Goal: Transaction & Acquisition: Purchase product/service

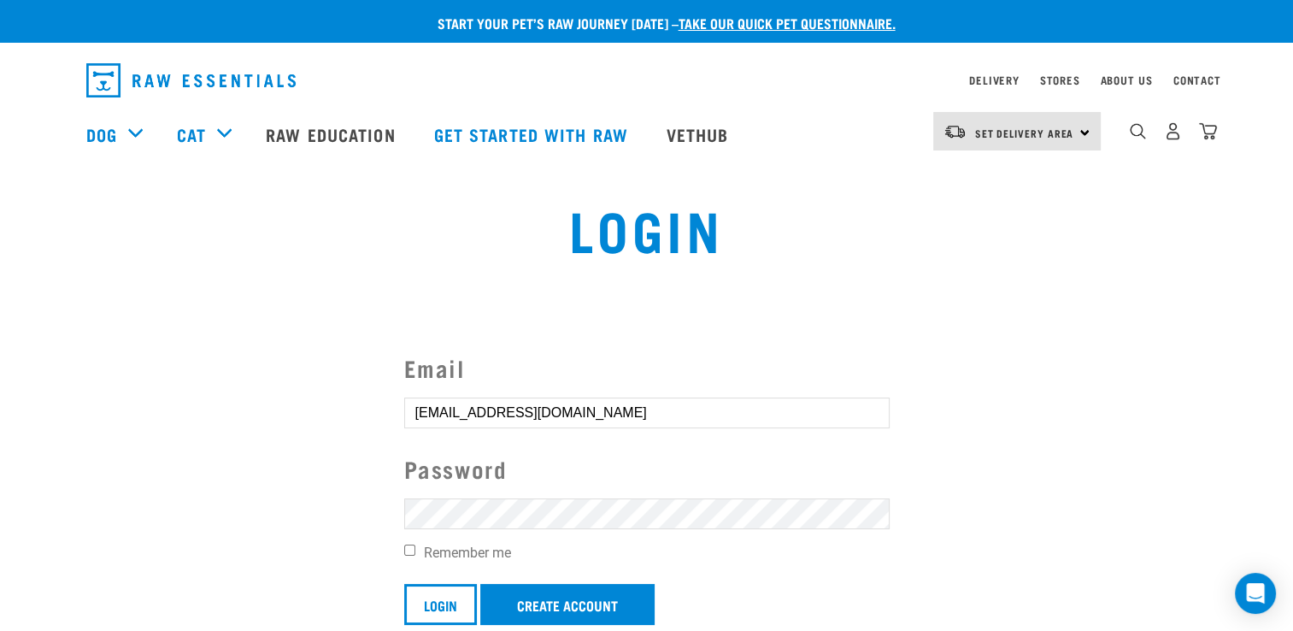
click at [414, 550] on input "Remember me" at bounding box center [409, 550] width 11 height 11
checkbox input "true"
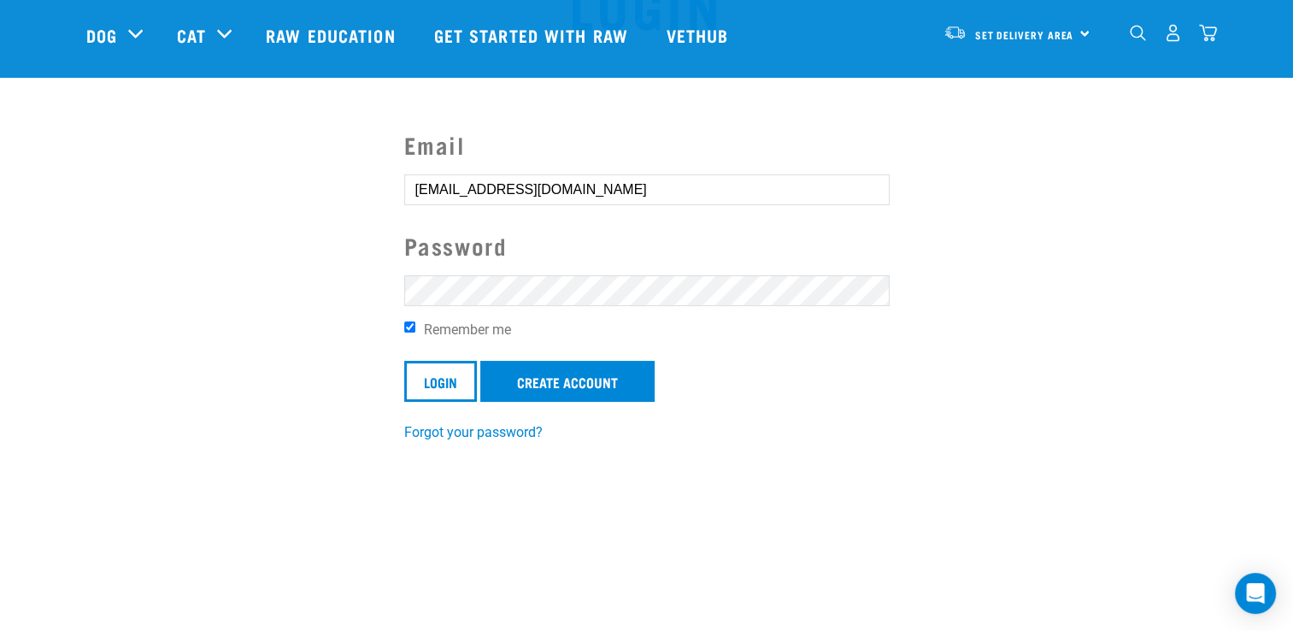
scroll to position [106, 0]
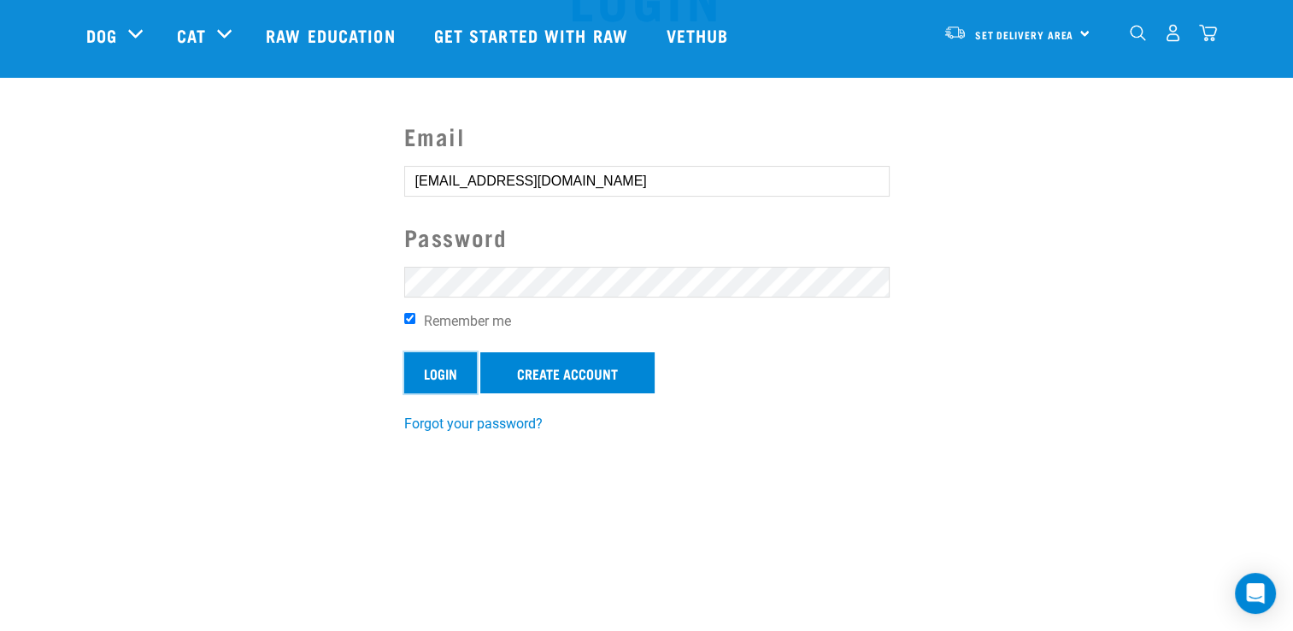
click at [419, 379] on input "Login" at bounding box center [440, 372] width 73 height 41
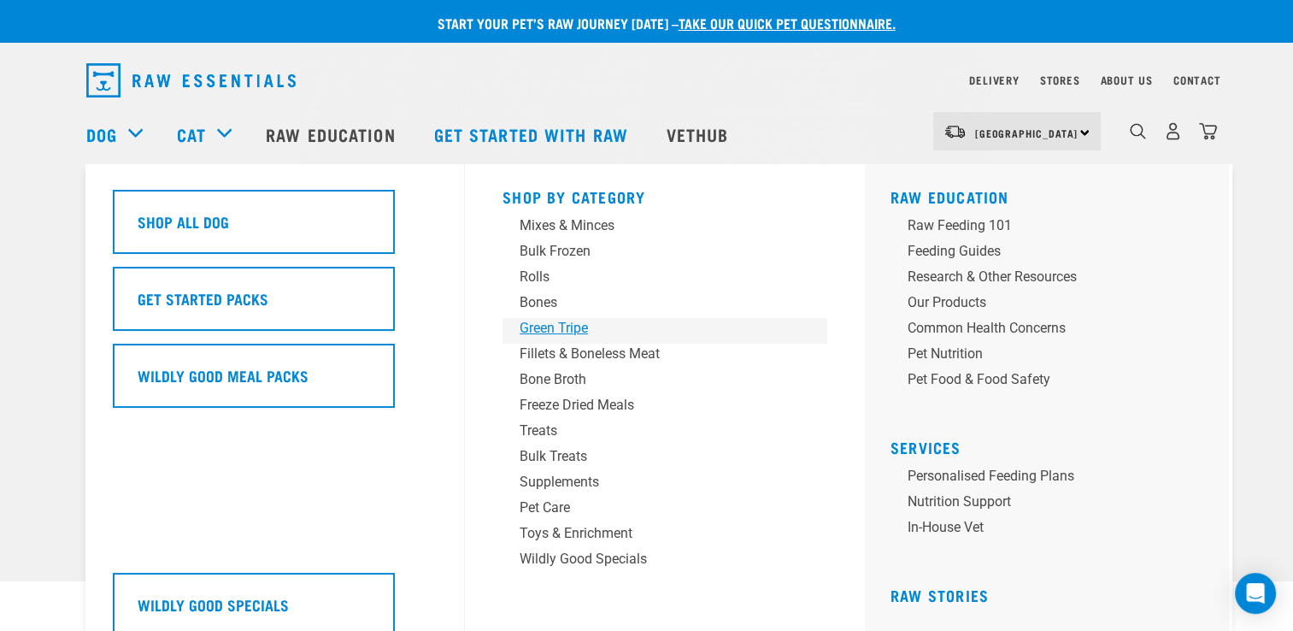
click at [548, 328] on div "Green Tripe" at bounding box center [653, 328] width 267 height 21
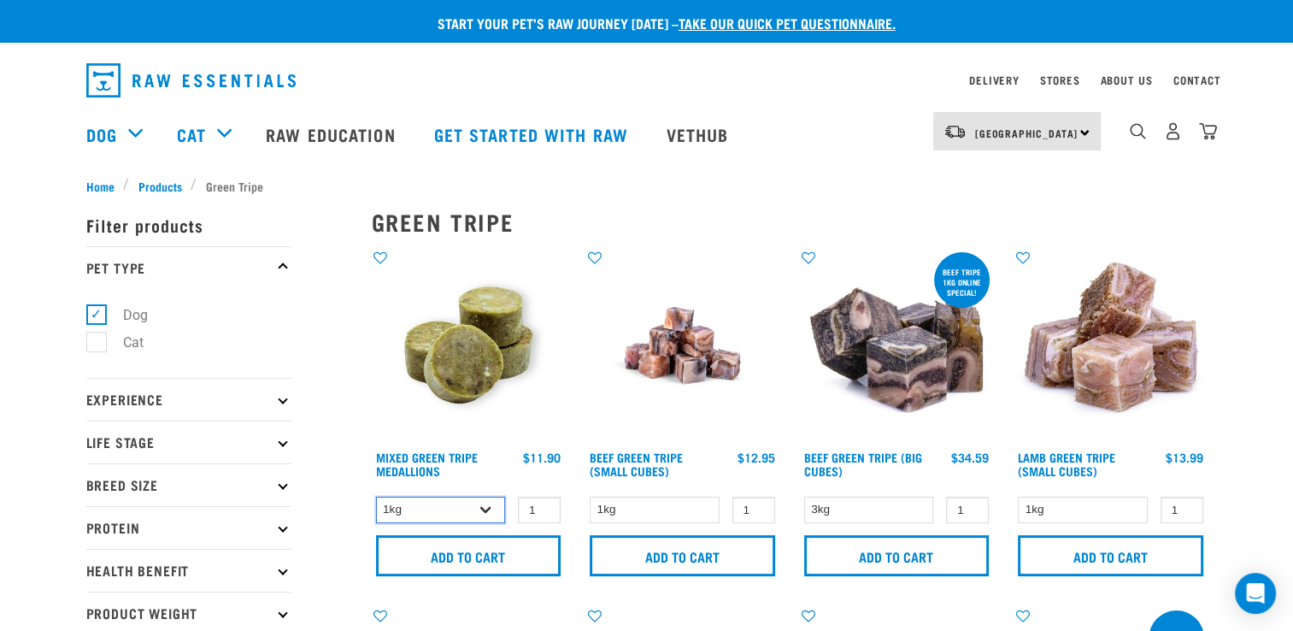
click at [476, 511] on select "1kg 3kg" at bounding box center [441, 510] width 130 height 27
click at [580, 404] on div "1 0 100 Add to cart" at bounding box center [682, 418] width 215 height 358
click at [1187, 504] on input "2" at bounding box center [1182, 510] width 43 height 27
type input "3"
click at [1187, 504] on input "3" at bounding box center [1182, 510] width 43 height 27
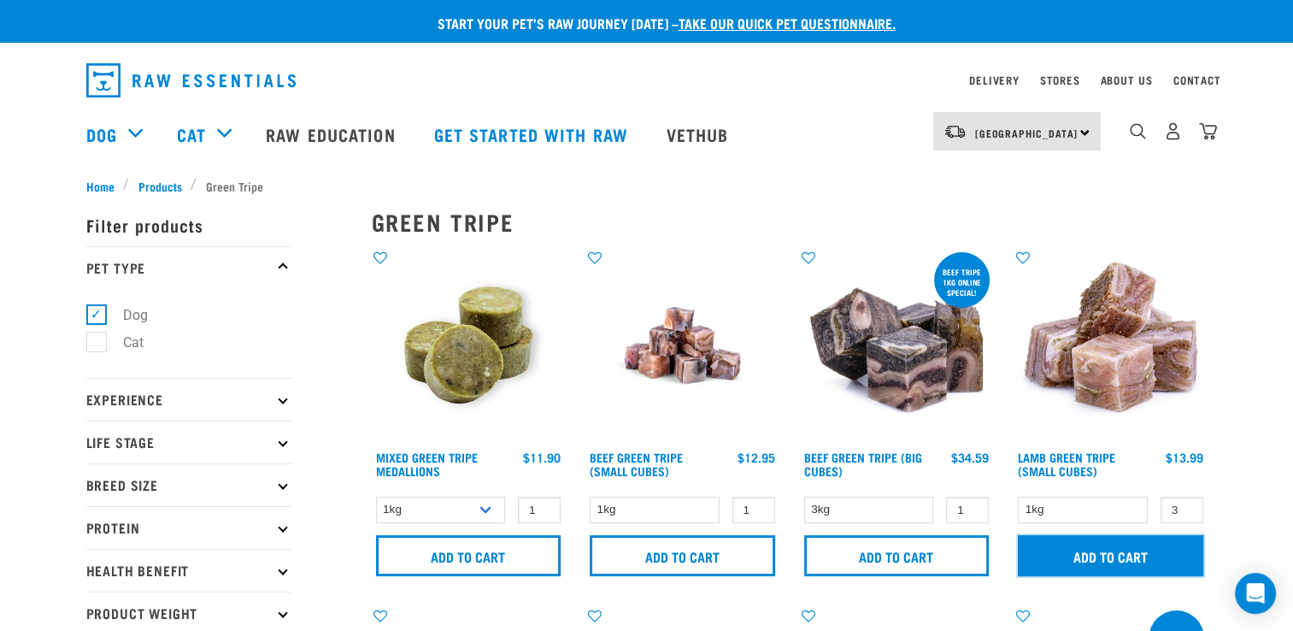
click at [1086, 547] on input "Add to cart" at bounding box center [1111, 555] width 186 height 41
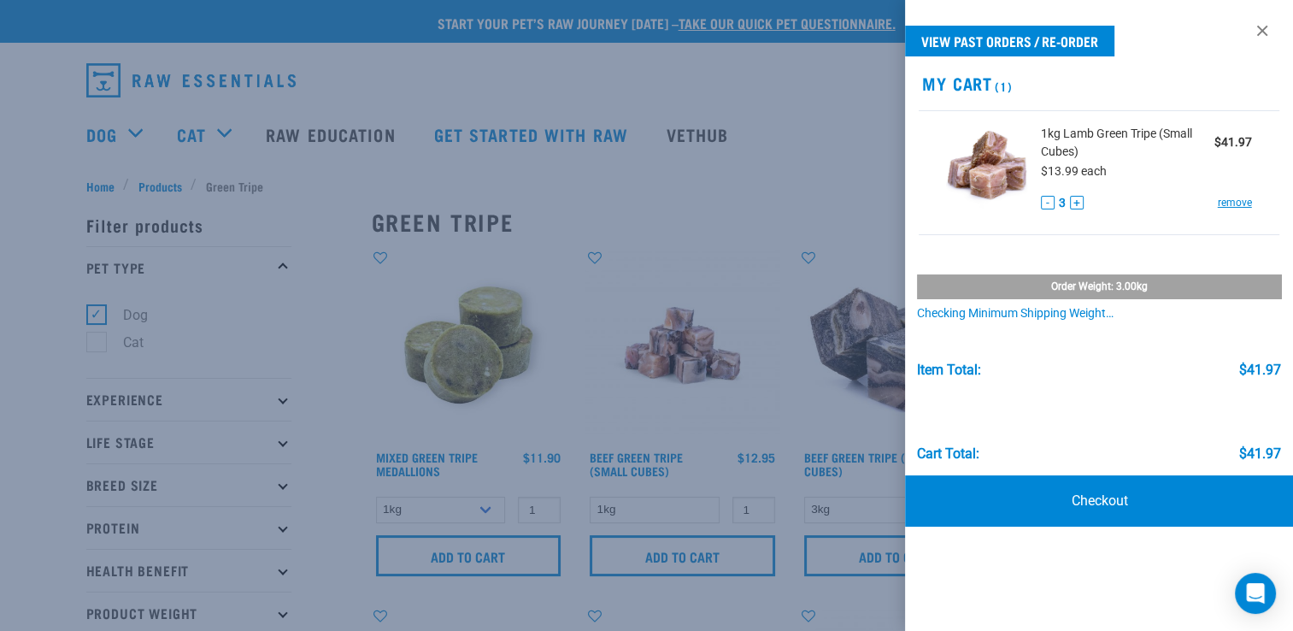
click at [434, 83] on div at bounding box center [646, 315] width 1293 height 631
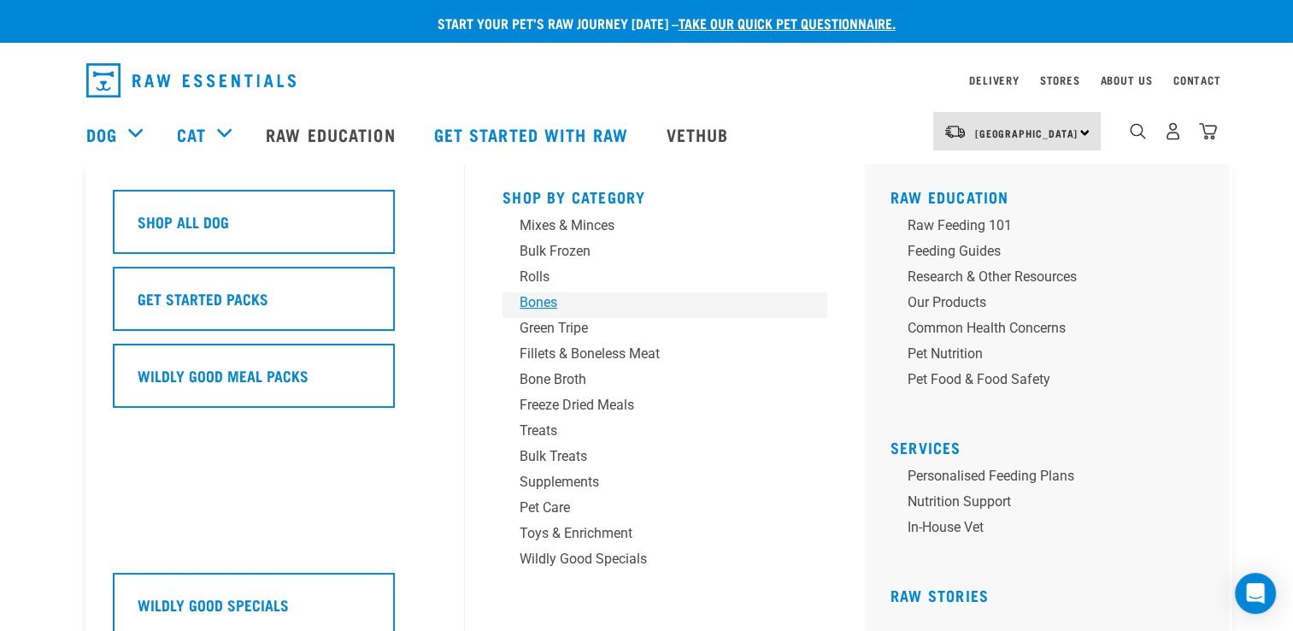
click at [548, 305] on div "Bones" at bounding box center [653, 302] width 267 height 21
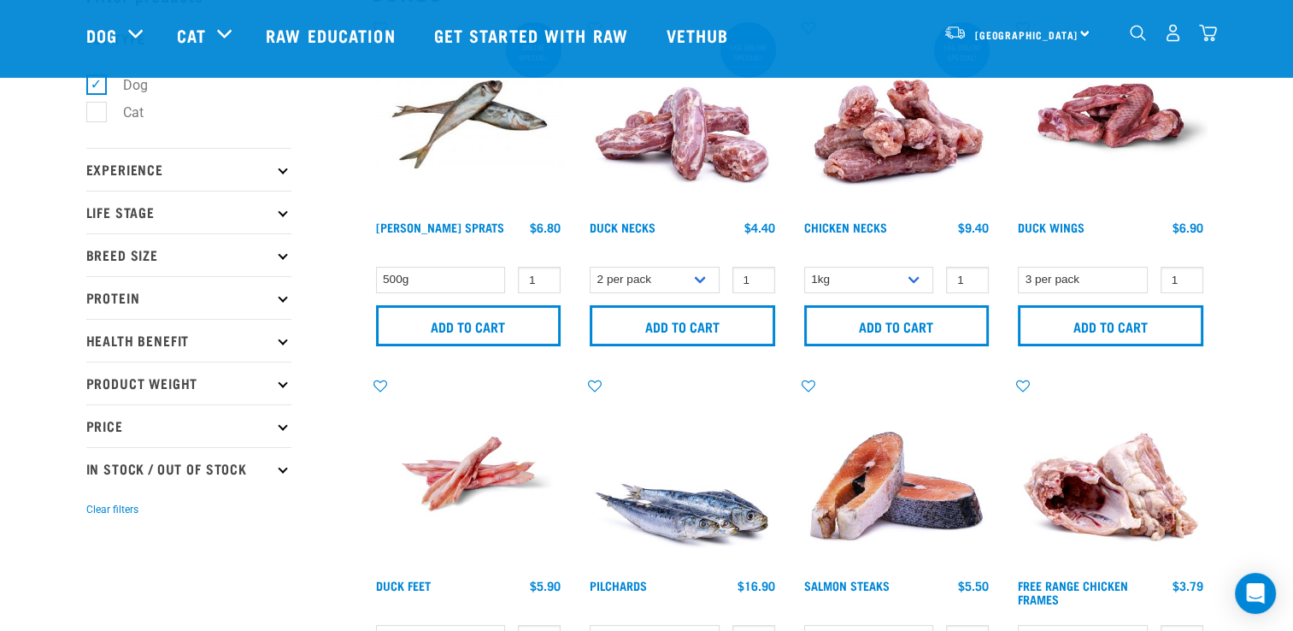
scroll to position [97, 0]
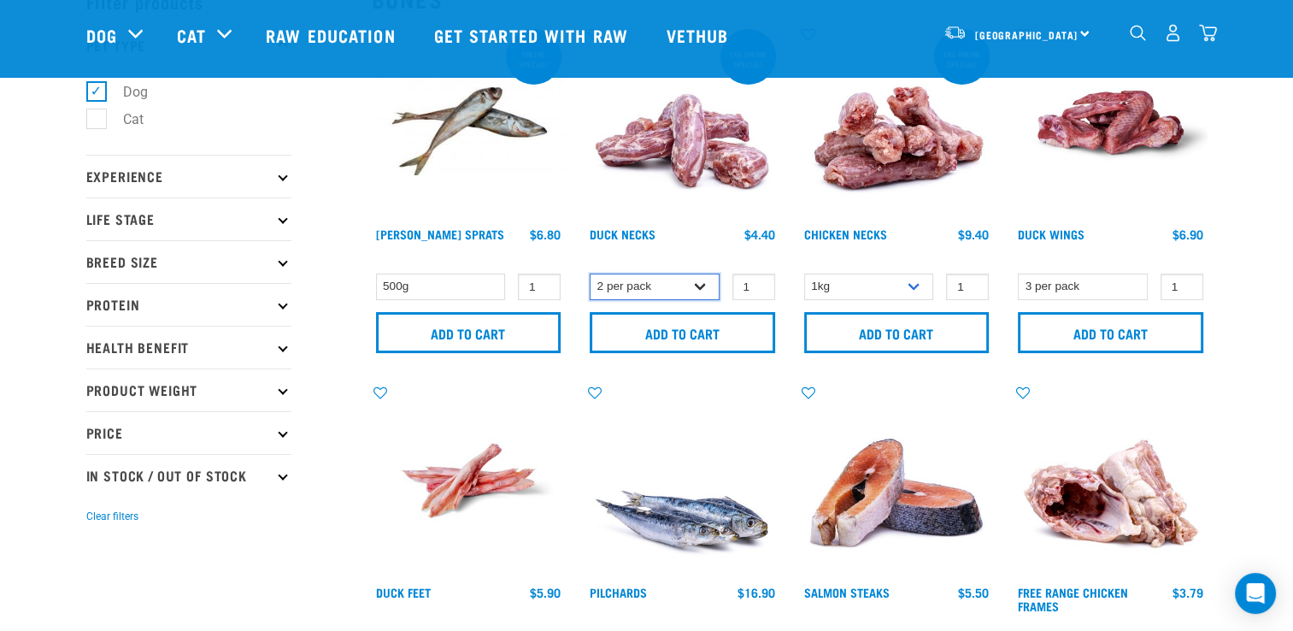
click at [698, 280] on select "2 per pack 6 per pack" at bounding box center [655, 287] width 130 height 27
click at [907, 281] on select "1kg 2kg" at bounding box center [869, 287] width 130 height 27
click at [788, 195] on div "1kg online special! Duck Necks 1 0 100 0 100 Add to cart" at bounding box center [682, 194] width 215 height 358
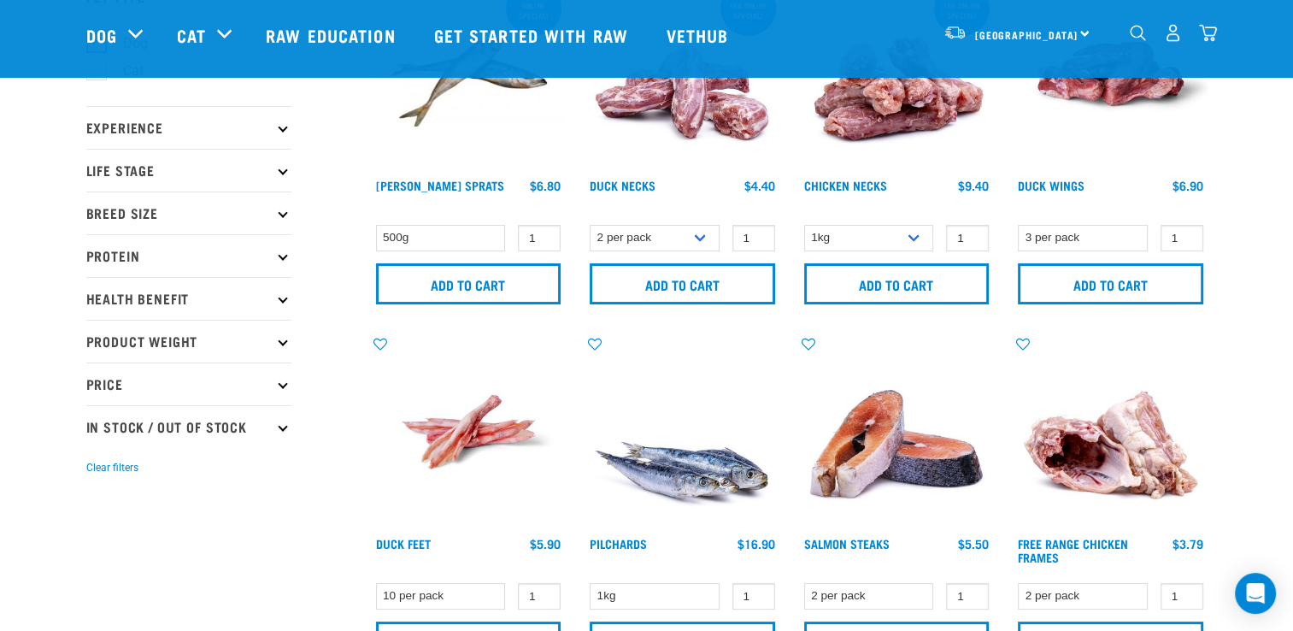
scroll to position [168, 0]
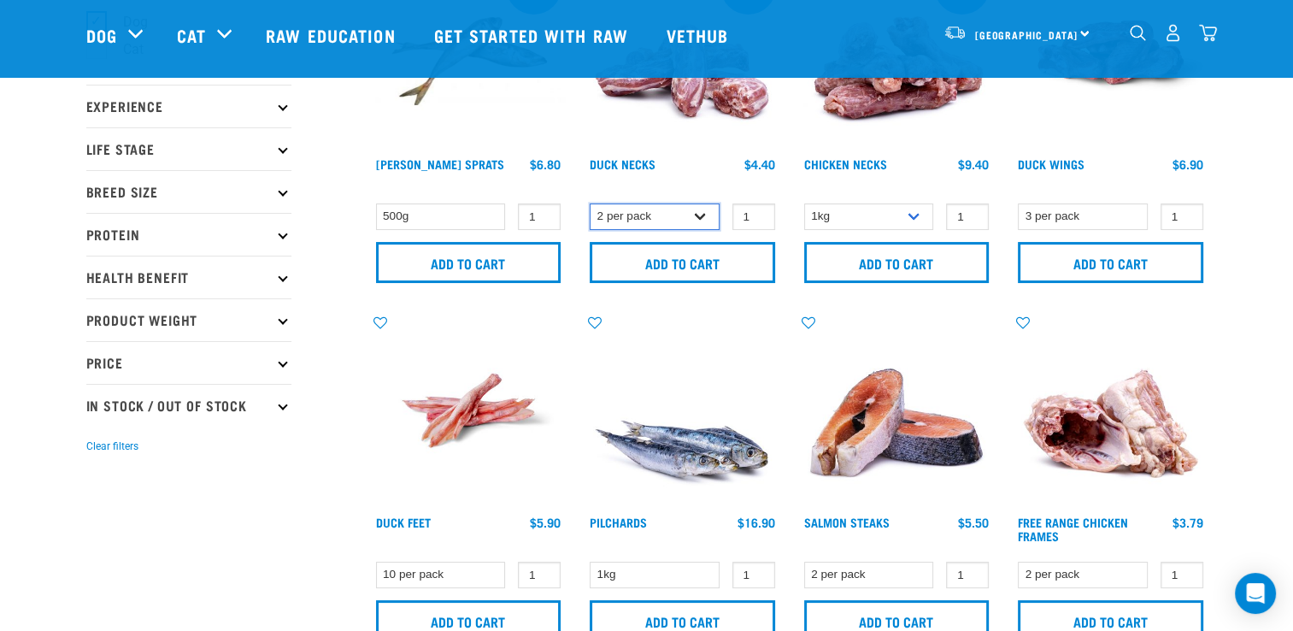
click at [705, 227] on select "2 per pack 6 per pack" at bounding box center [655, 216] width 130 height 27
click at [674, 126] on img at bounding box center [683, 53] width 194 height 194
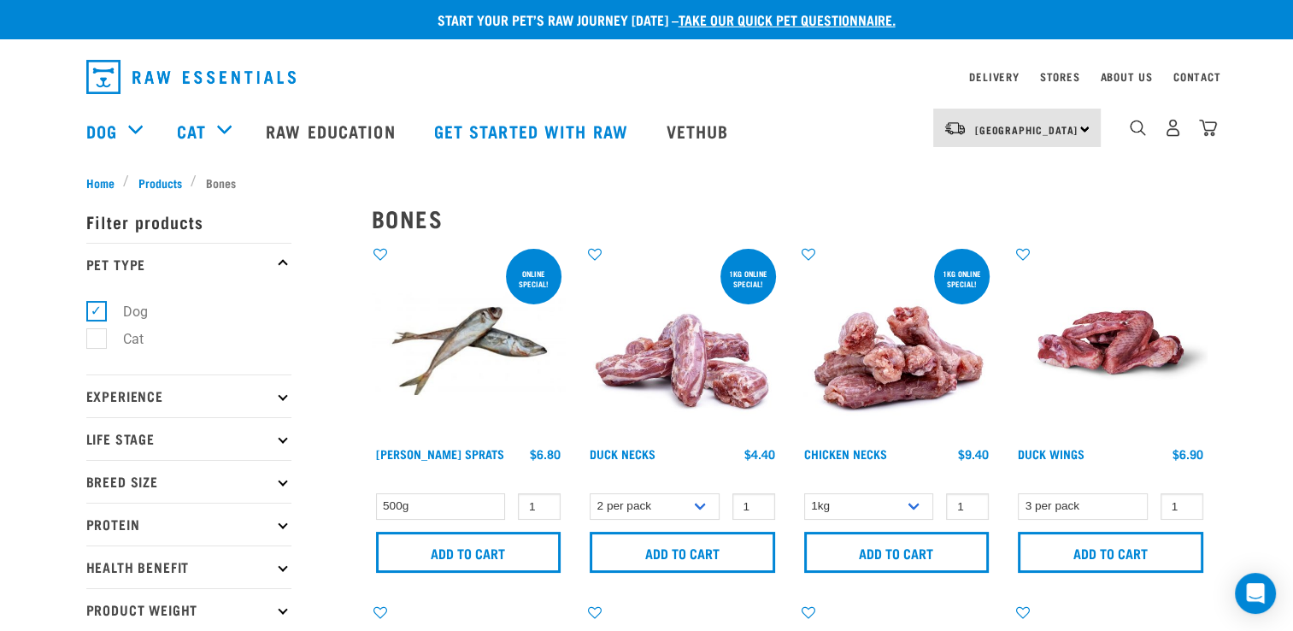
scroll to position [3, 0]
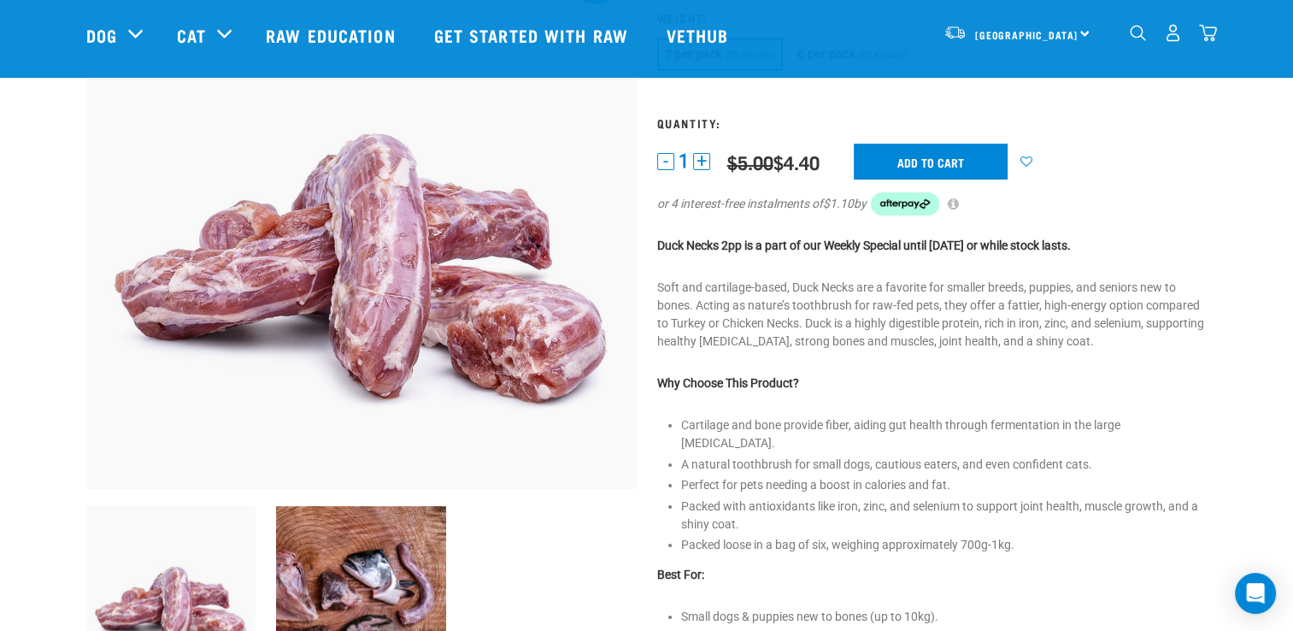
scroll to position [187, 0]
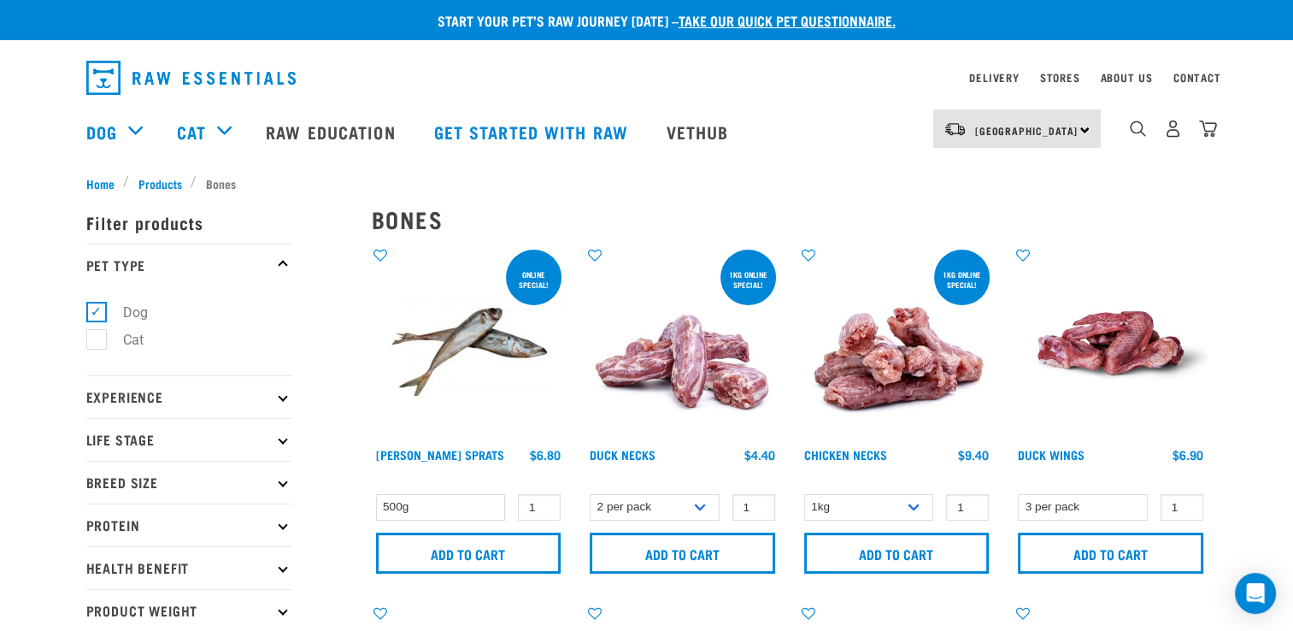
click at [927, 376] on img at bounding box center [897, 343] width 194 height 194
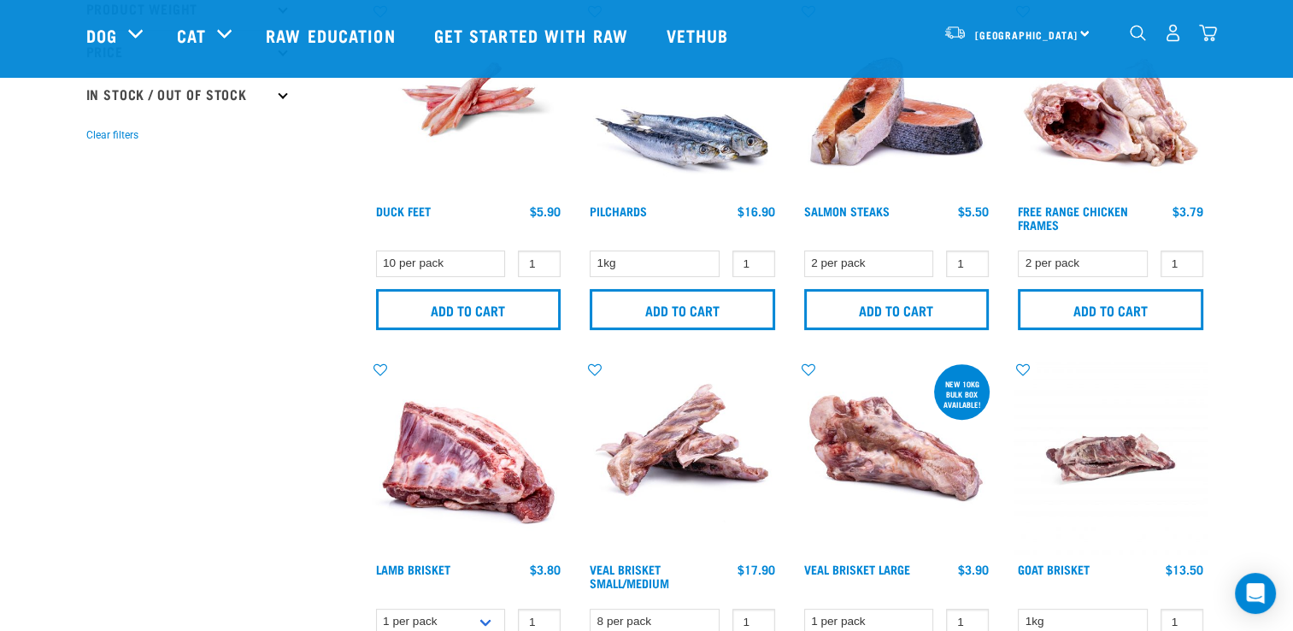
scroll to position [611, 0]
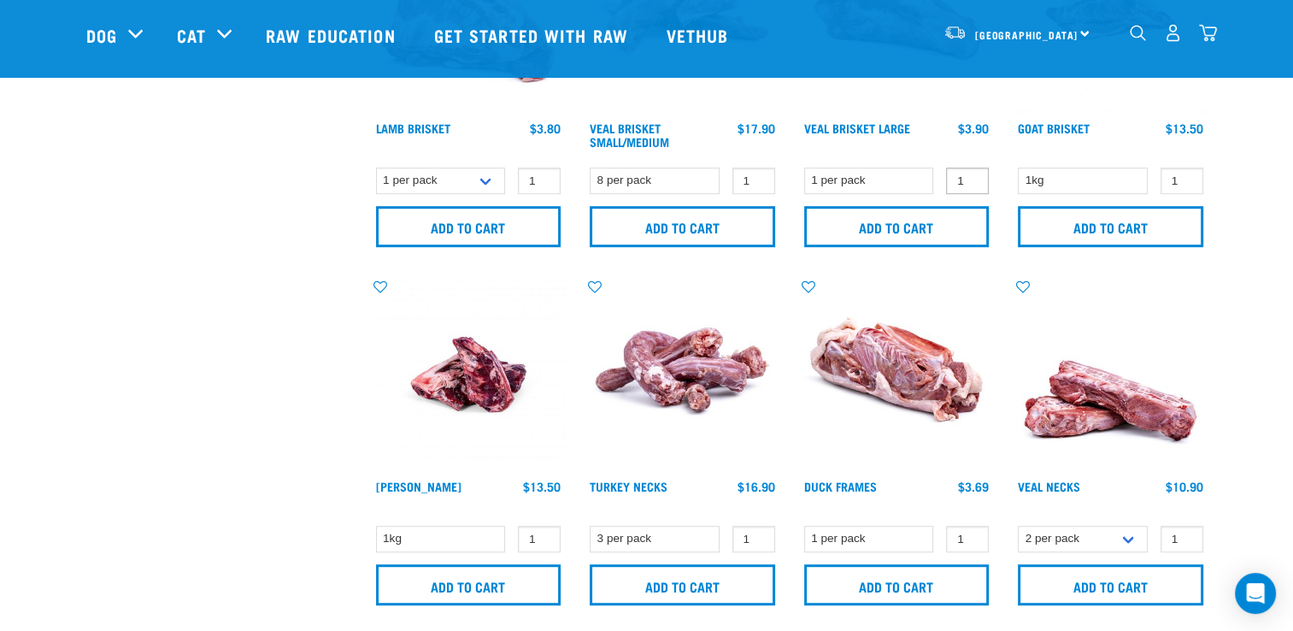
scroll to position [923, 0]
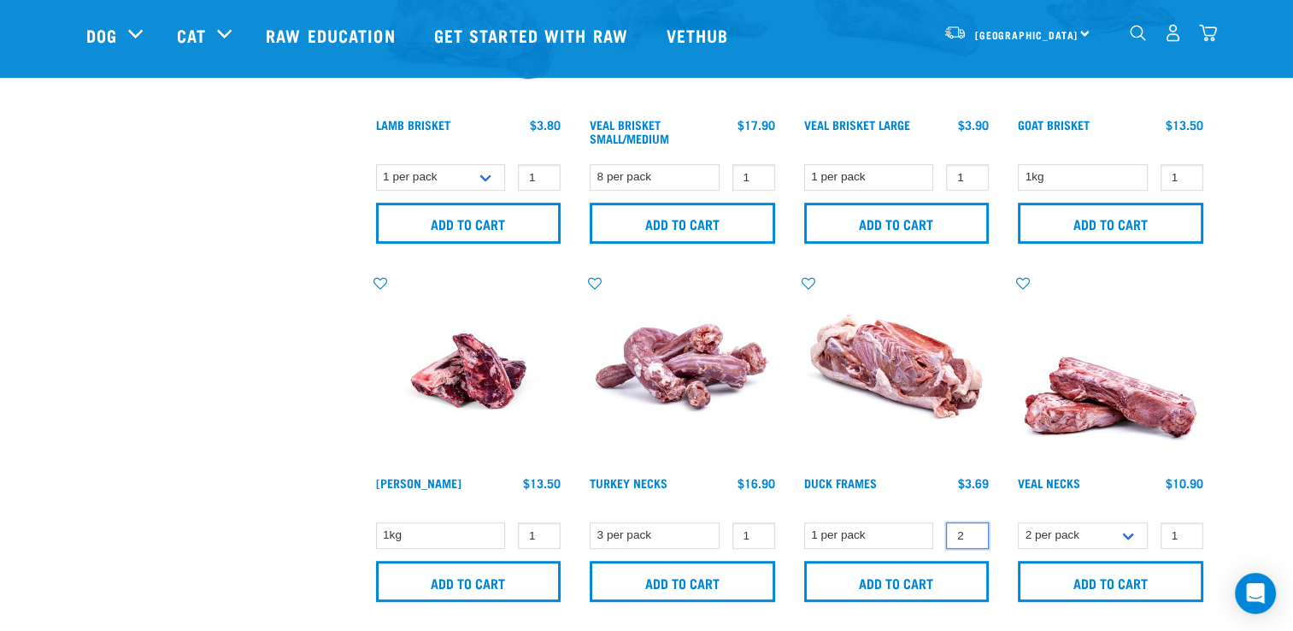
click at [971, 528] on input "2" at bounding box center [967, 535] width 43 height 27
click at [971, 528] on input "3" at bounding box center [967, 535] width 43 height 27
type input "4"
click at [971, 528] on input "4" at bounding box center [967, 535] width 43 height 27
click at [1185, 532] on input "2" at bounding box center [1182, 535] width 43 height 27
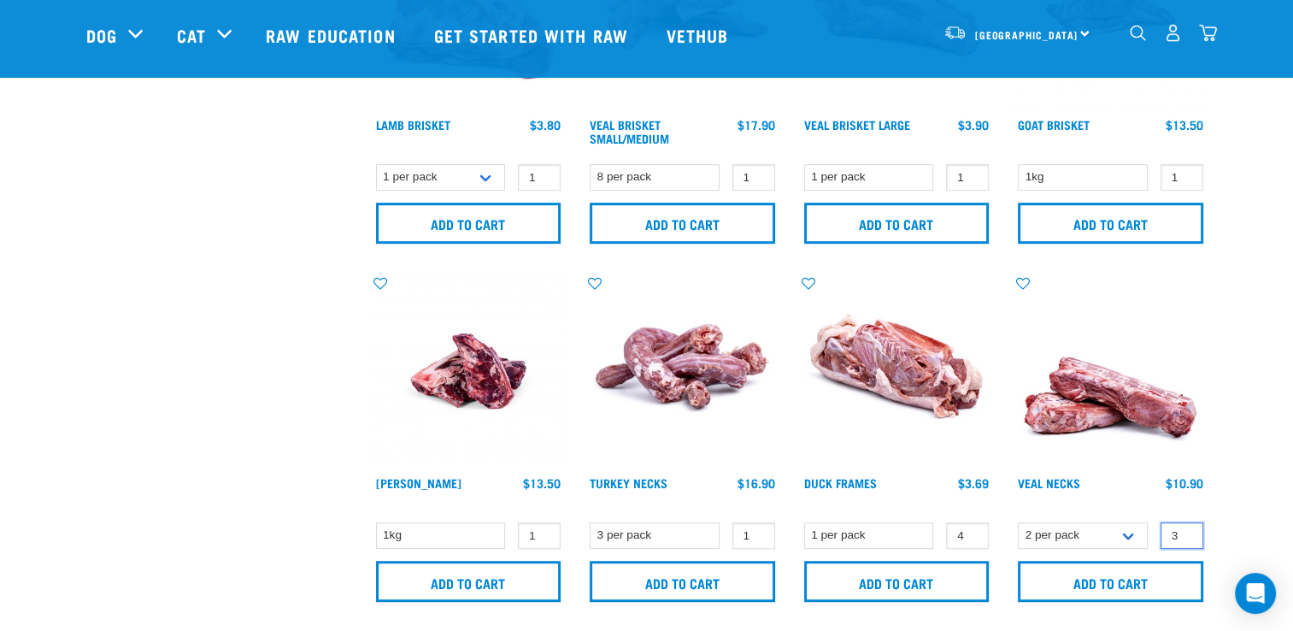
click at [1185, 532] on input "3" at bounding box center [1182, 535] width 43 height 27
click at [1185, 532] on input "4" at bounding box center [1182, 535] width 43 height 27
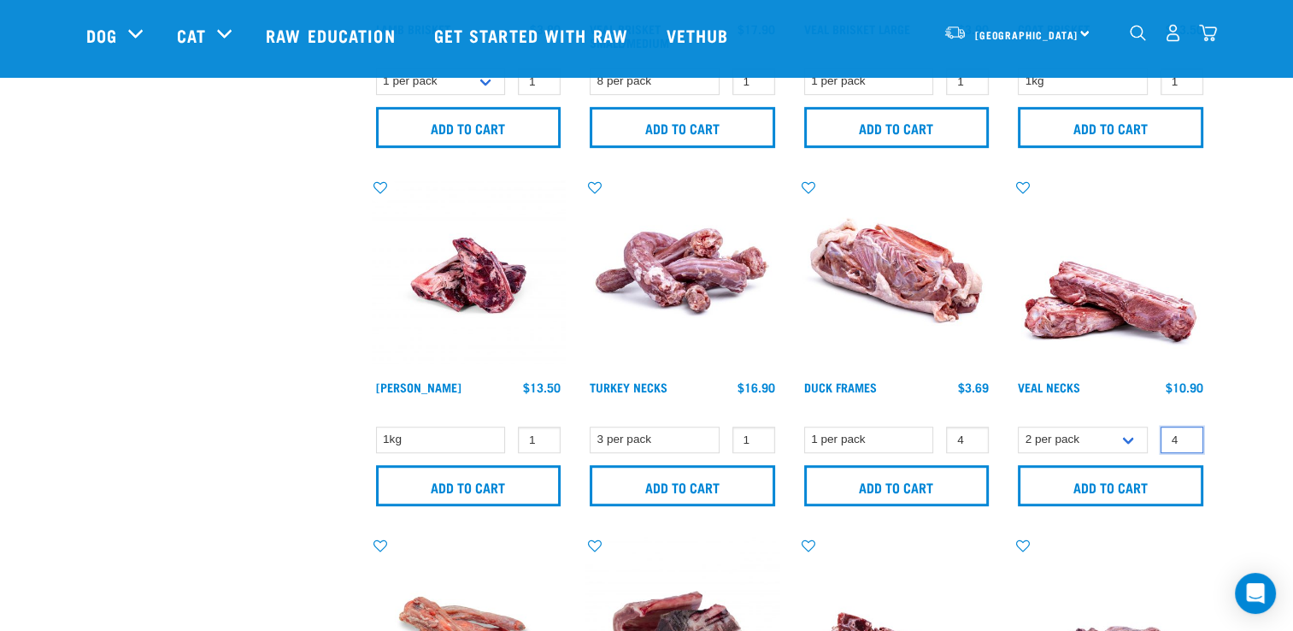
scroll to position [1017, 0]
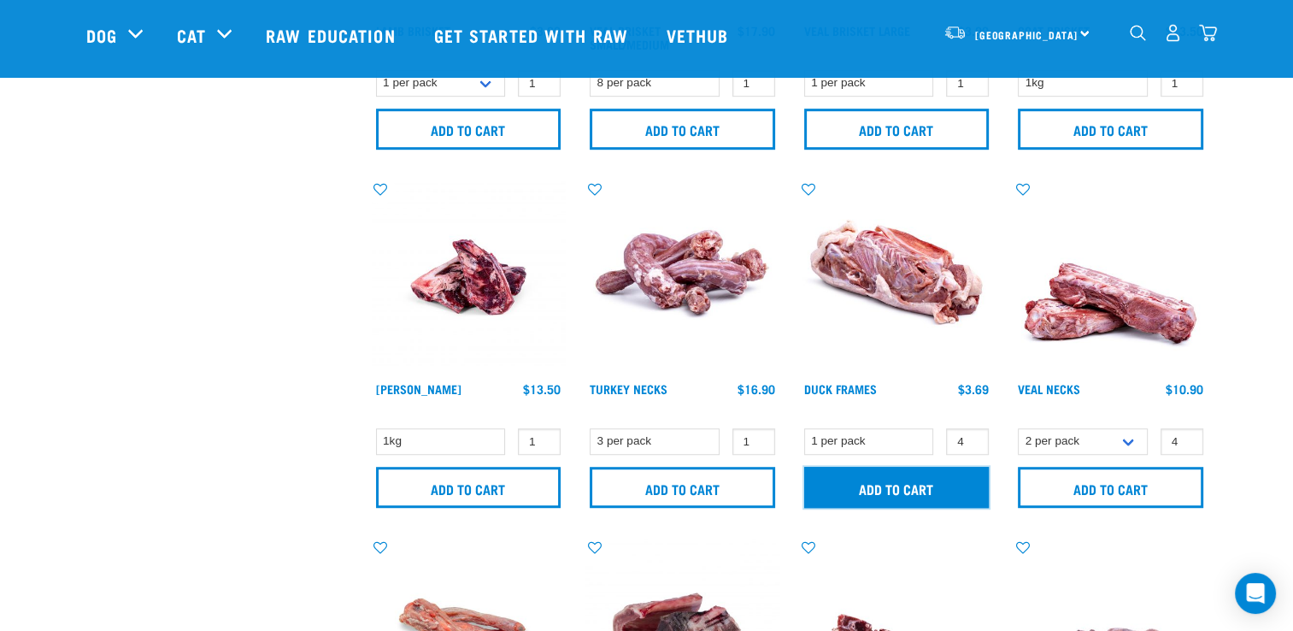
click at [906, 480] on input "Add to cart" at bounding box center [897, 487] width 186 height 41
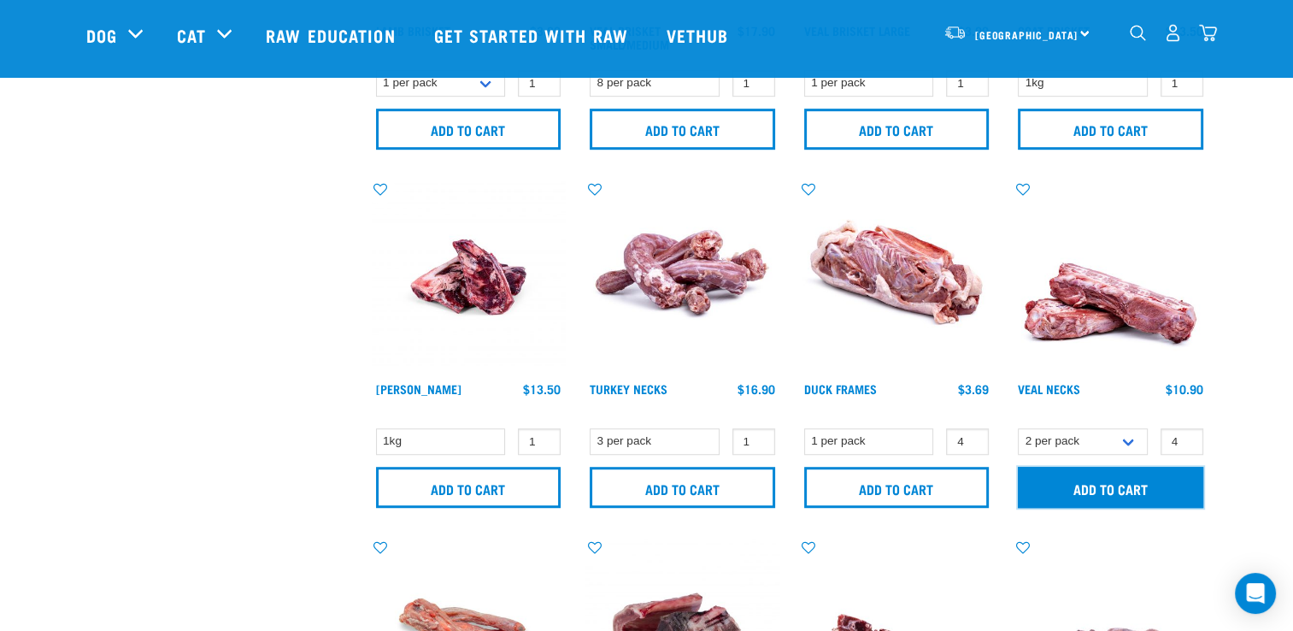
click at [1081, 491] on input "Add to cart" at bounding box center [1111, 487] width 186 height 41
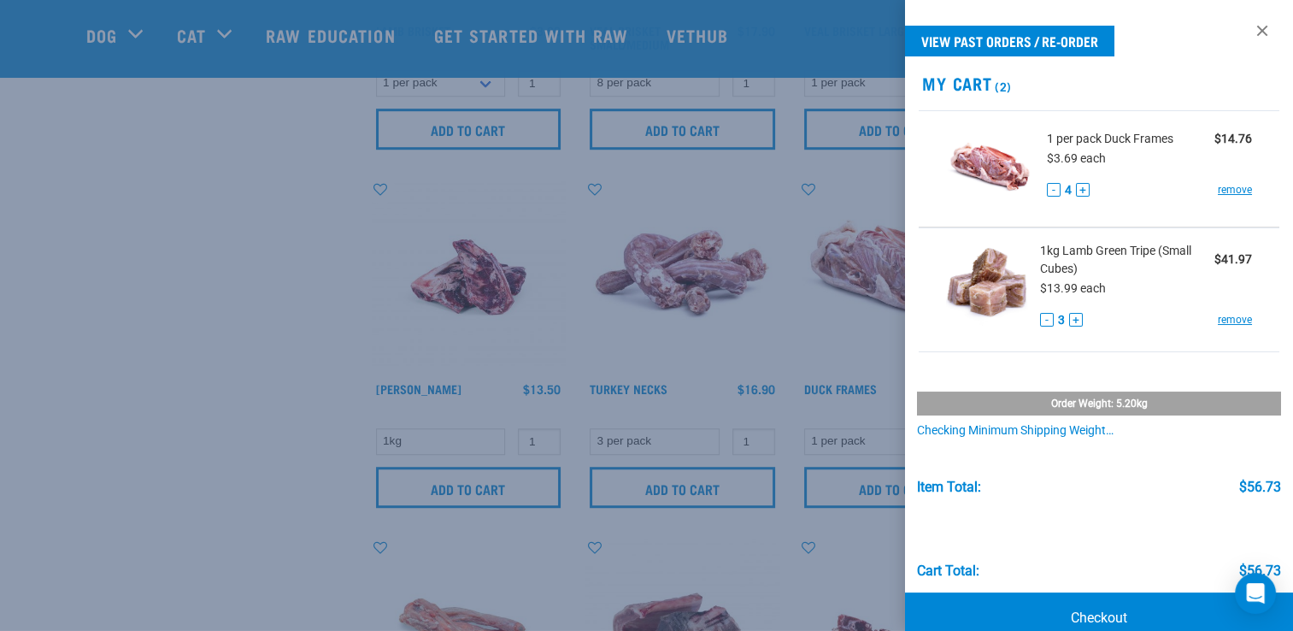
click at [62, 315] on button "delete" at bounding box center [52, 315] width 17 height 17
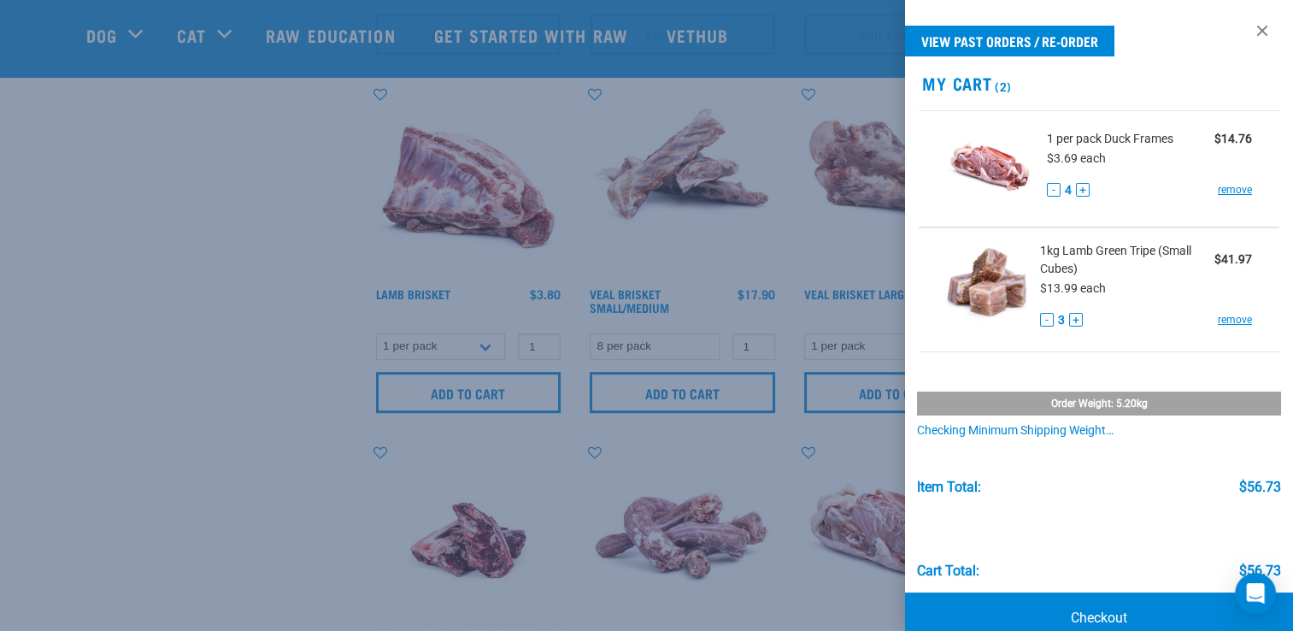
scroll to position [745, 0]
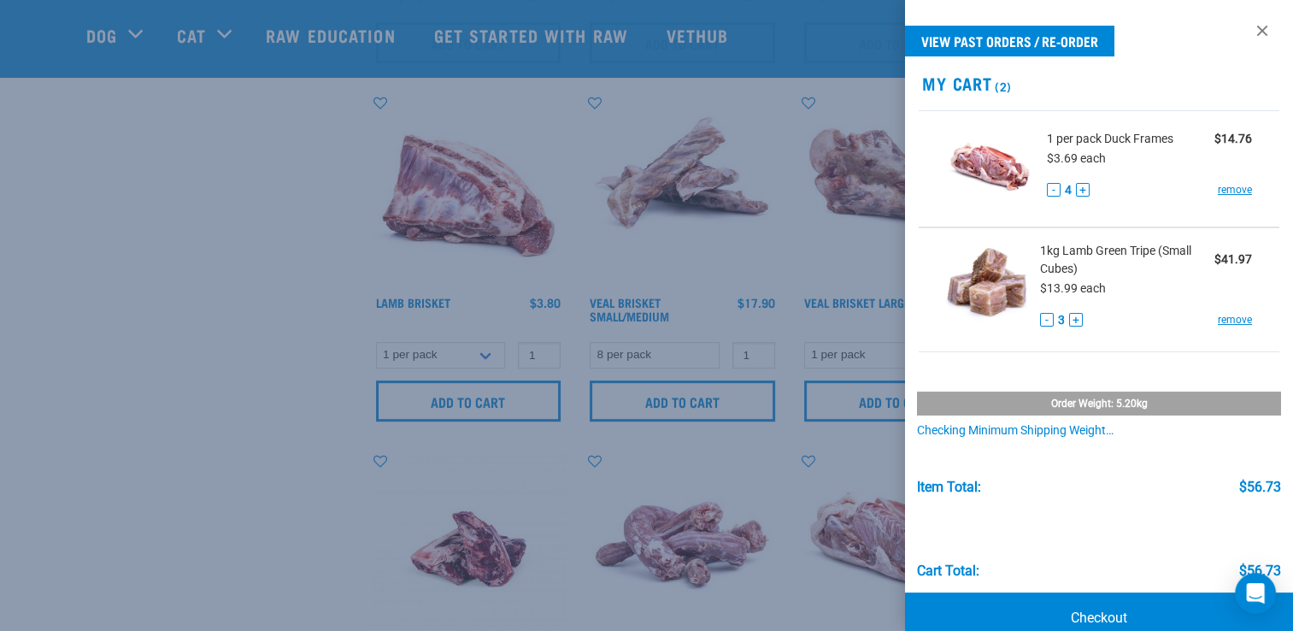
click at [223, 303] on div at bounding box center [646, 315] width 1293 height 631
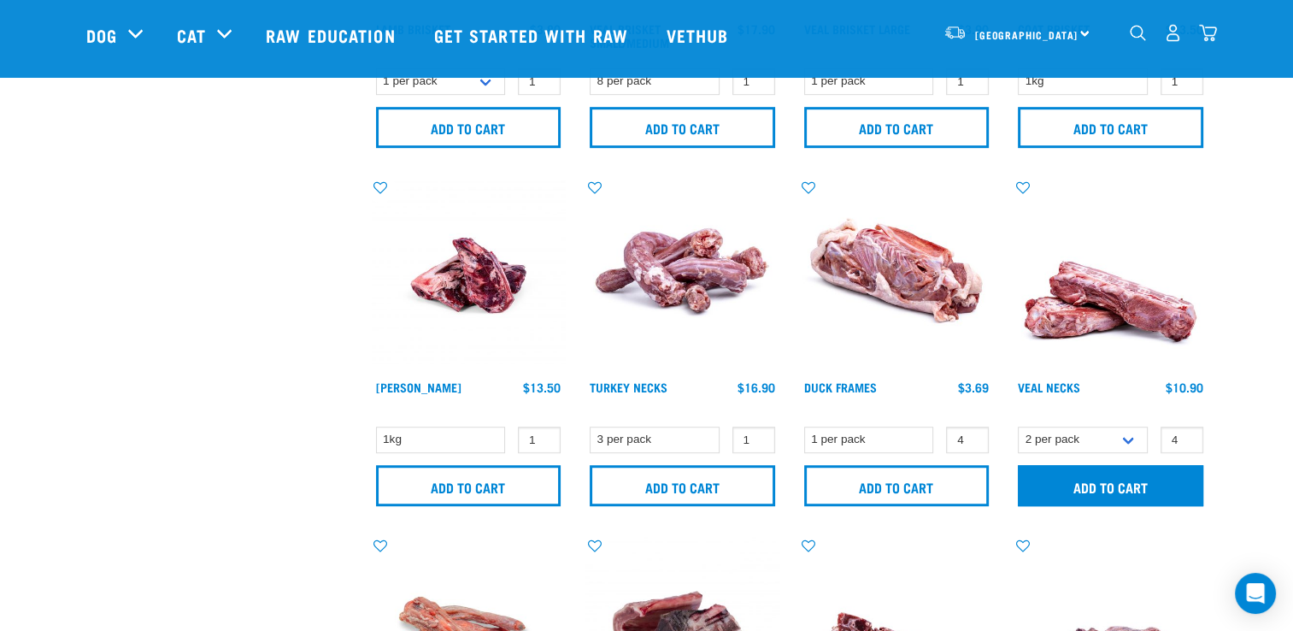
scroll to position [1019, 0]
click at [1082, 477] on input "Add to cart" at bounding box center [1111, 485] width 186 height 41
click at [17, 324] on div "There are 2 items left in stock of Veal Necks, please remove this item from you…" at bounding box center [0, 315] width 34 height 68
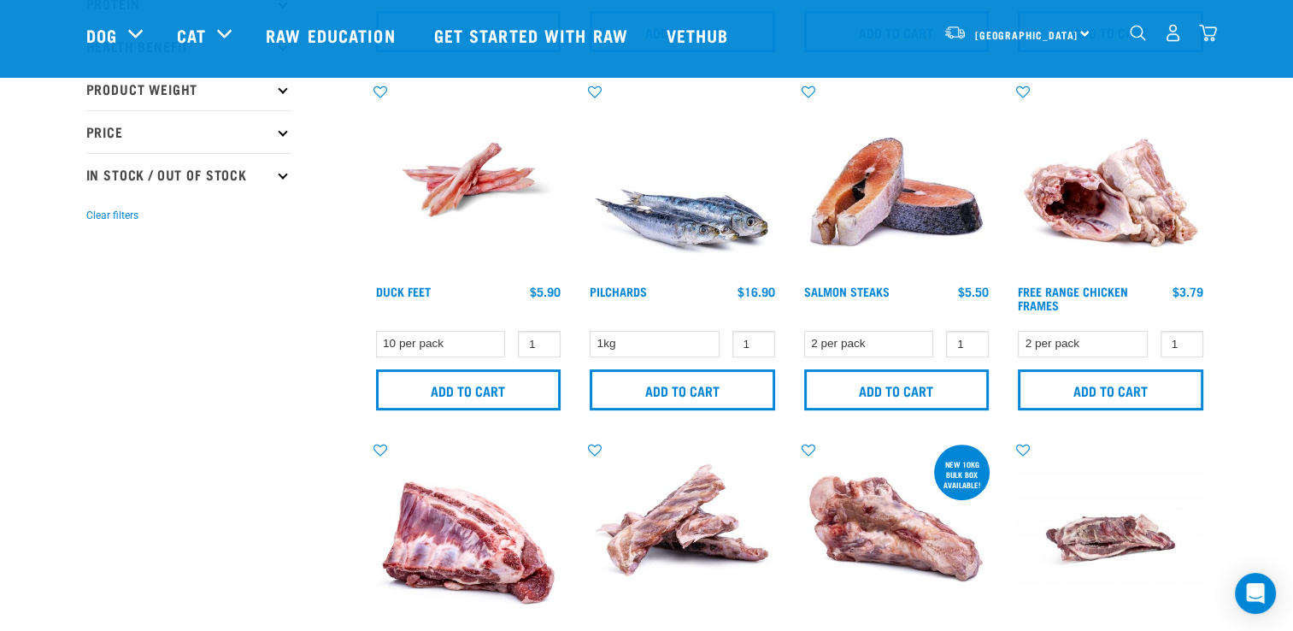
scroll to position [386, 0]
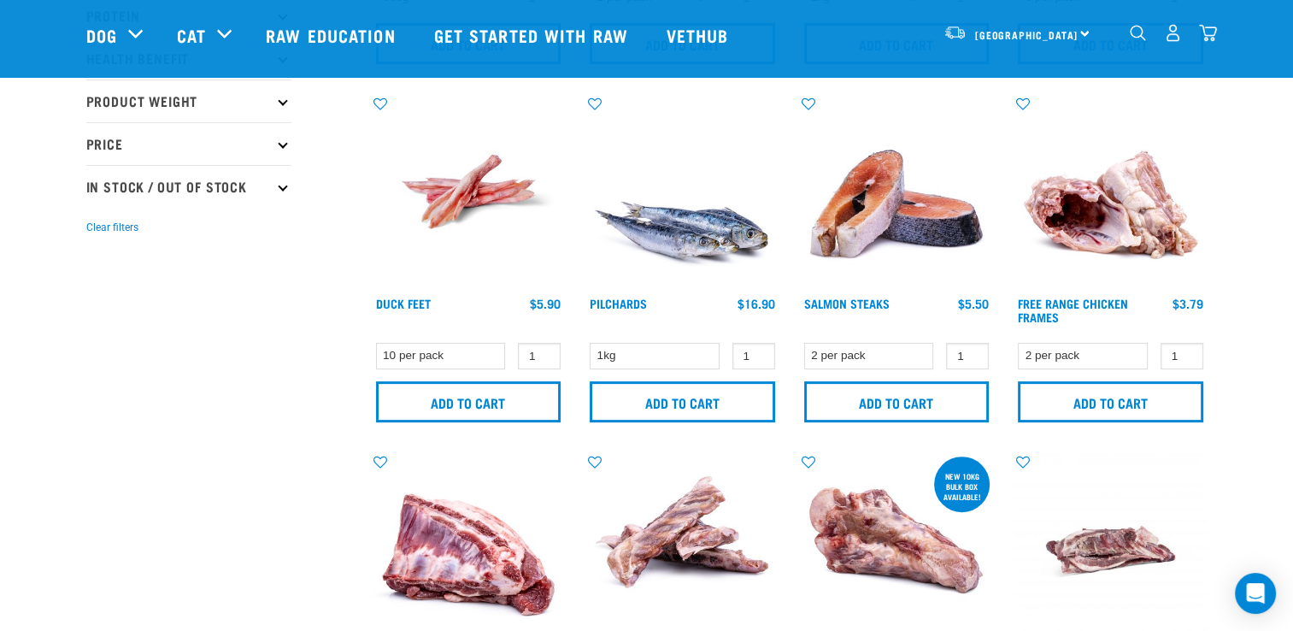
click at [1211, 35] on img "dropdown navigation" at bounding box center [1208, 33] width 18 height 18
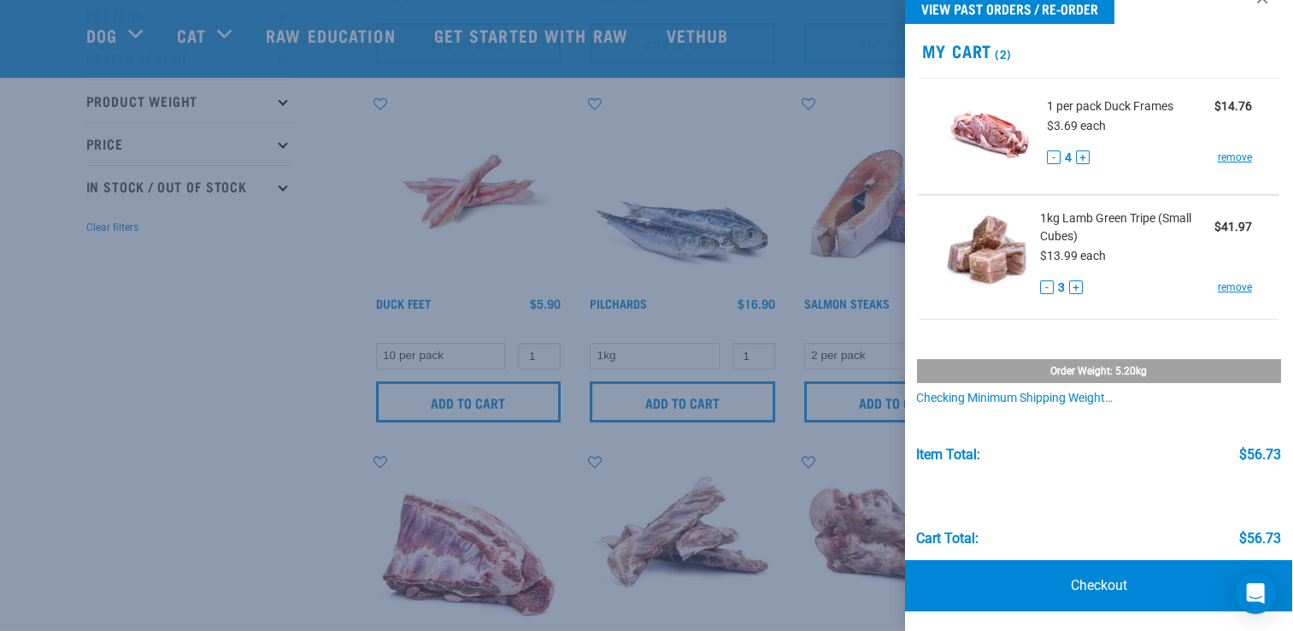
scroll to position [0, 0]
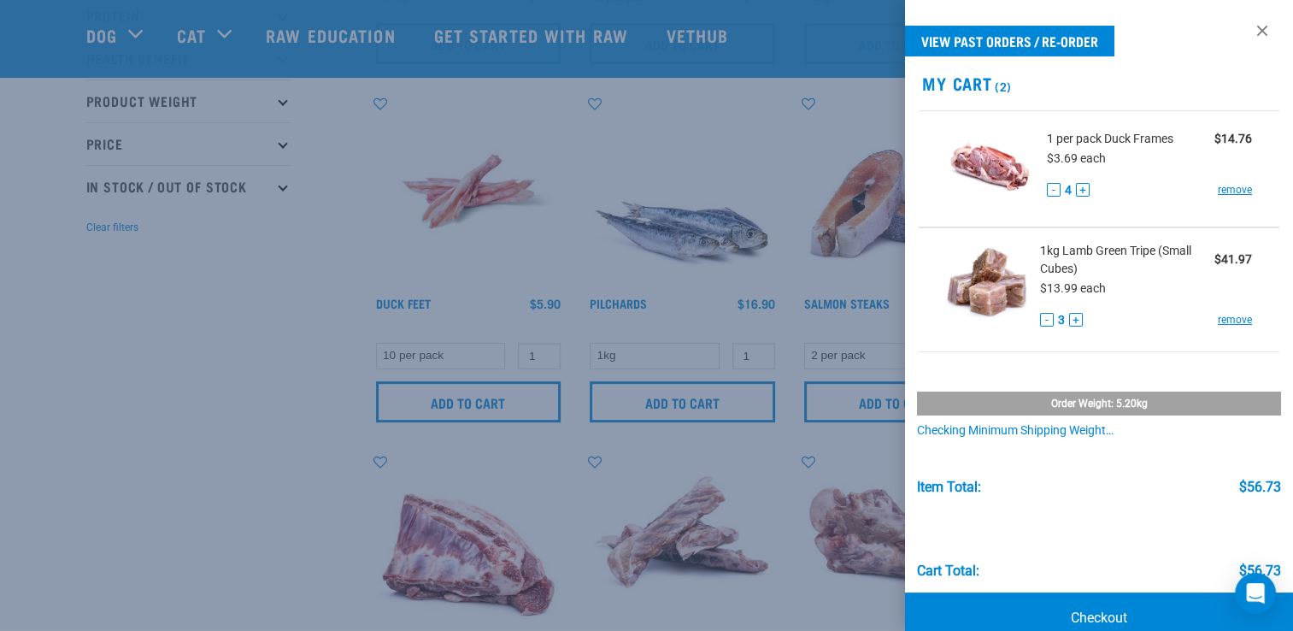
click at [258, 215] on div at bounding box center [646, 315] width 1293 height 631
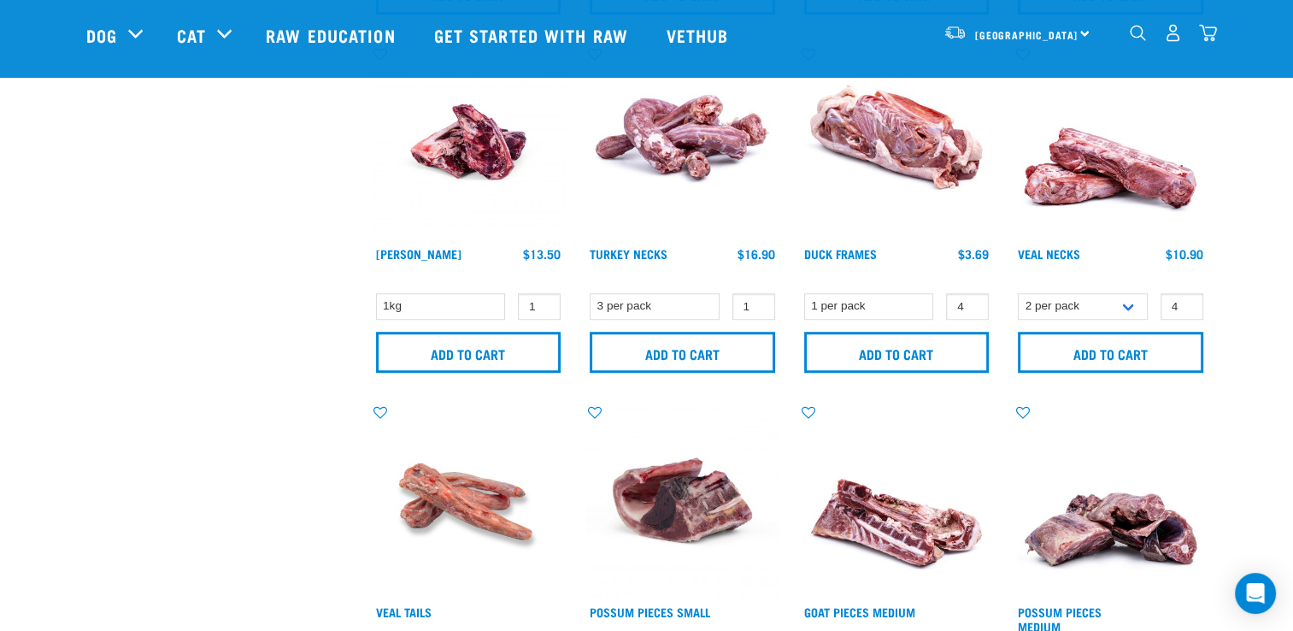
scroll to position [1154, 0]
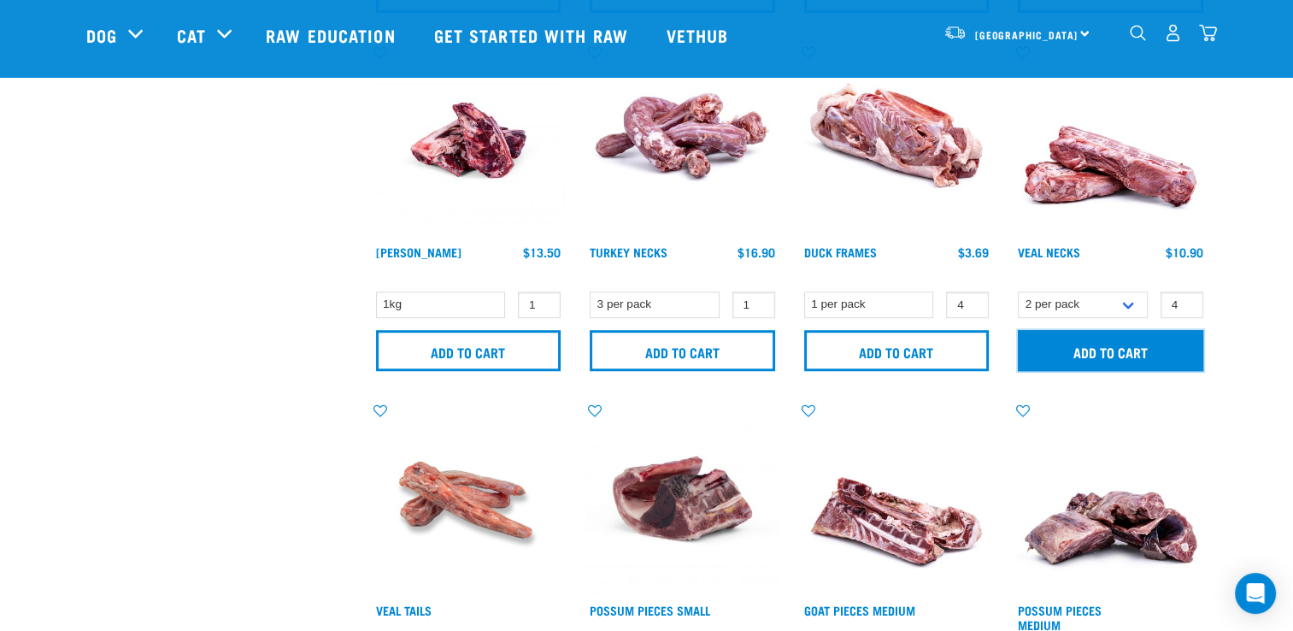
click at [1114, 351] on input "Add to cart" at bounding box center [1111, 350] width 186 height 41
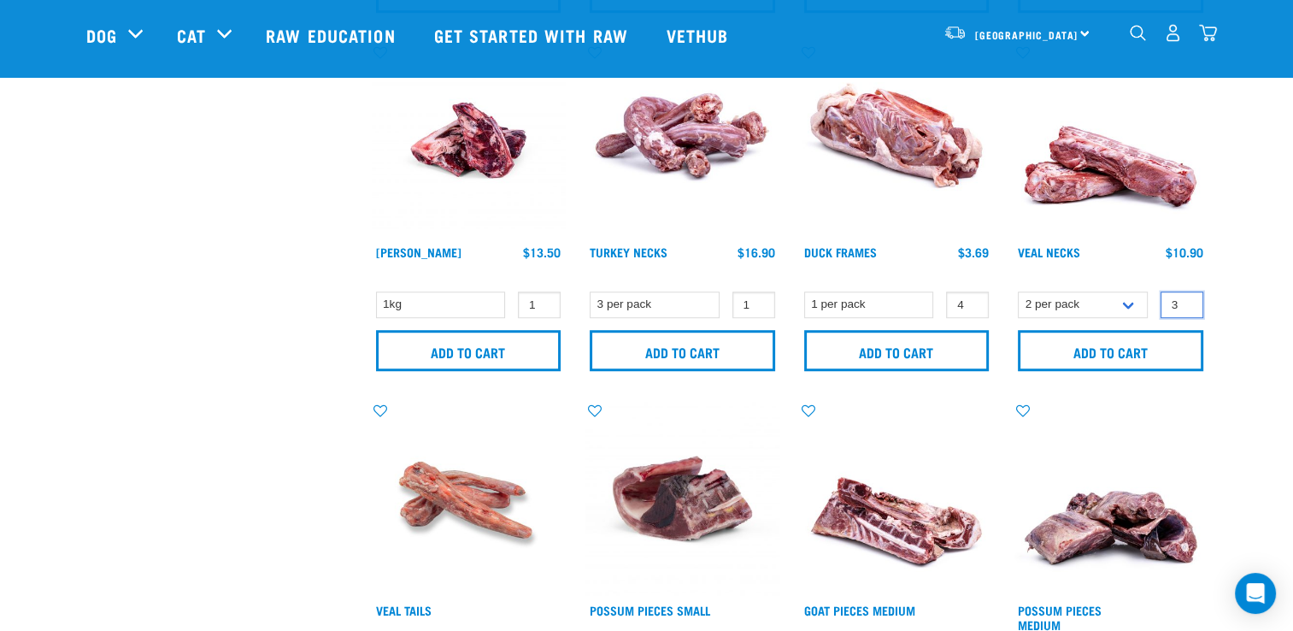
click at [1190, 304] on input "3" at bounding box center [1182, 305] width 43 height 27
type input "2"
click at [1190, 304] on input "2" at bounding box center [1182, 305] width 43 height 27
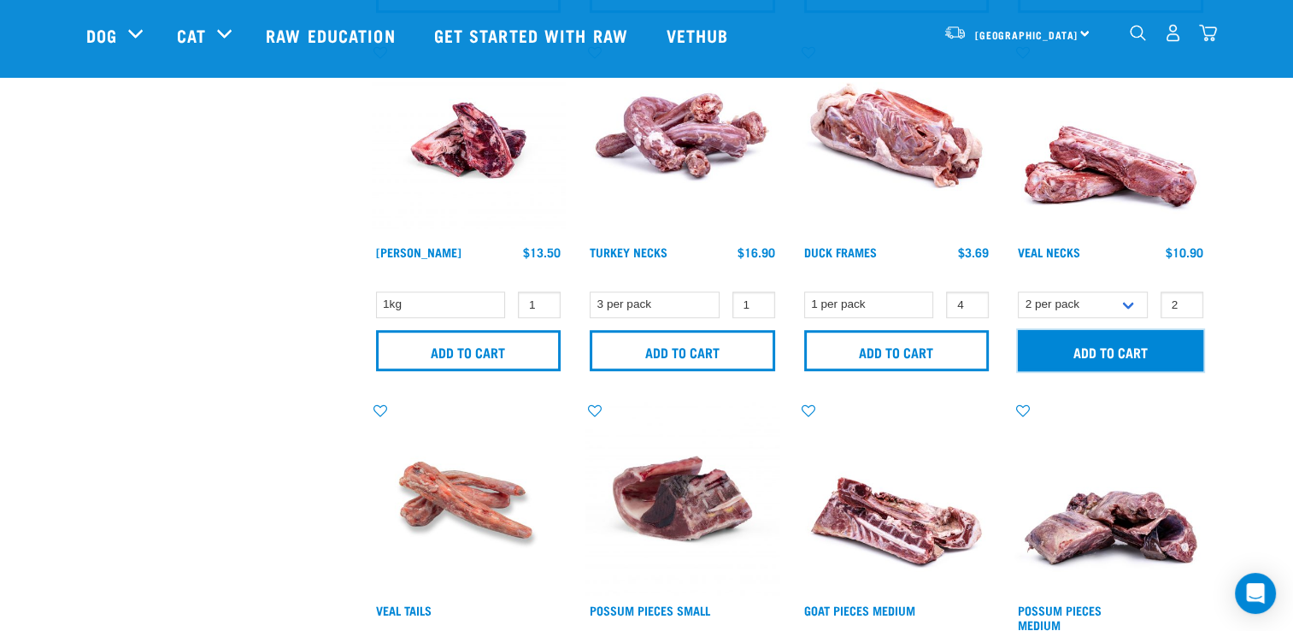
click at [1101, 364] on input "Add to cart" at bounding box center [1111, 350] width 186 height 41
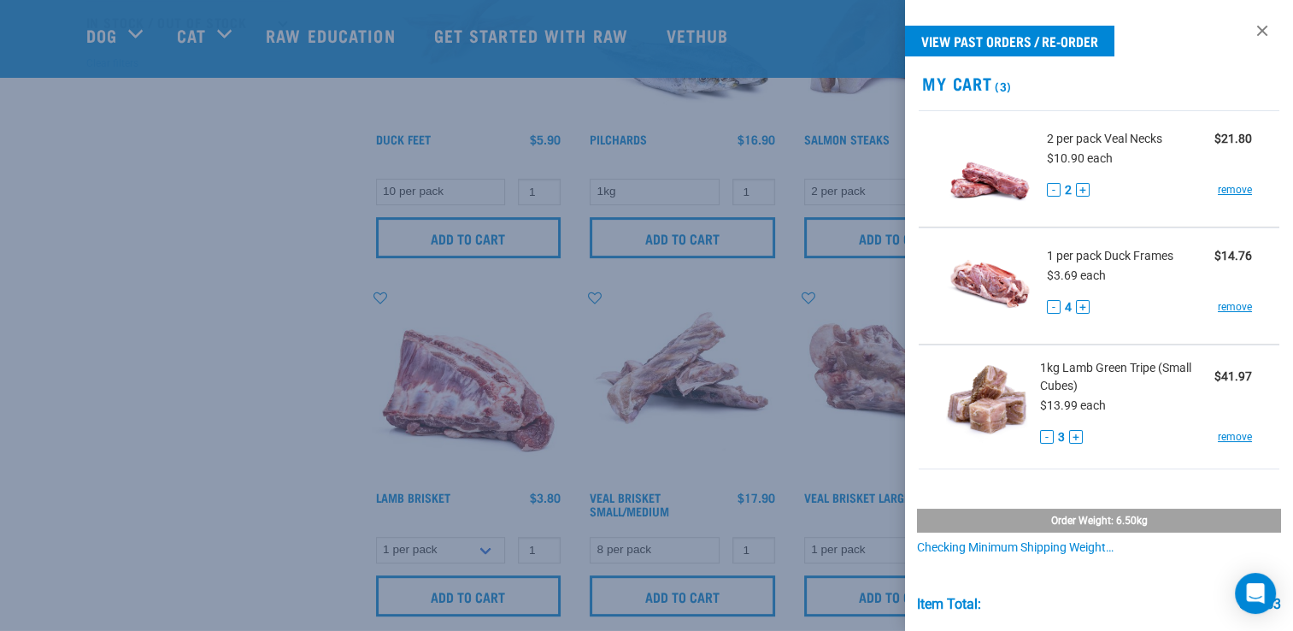
scroll to position [549, 0]
click at [280, 227] on div at bounding box center [646, 315] width 1293 height 631
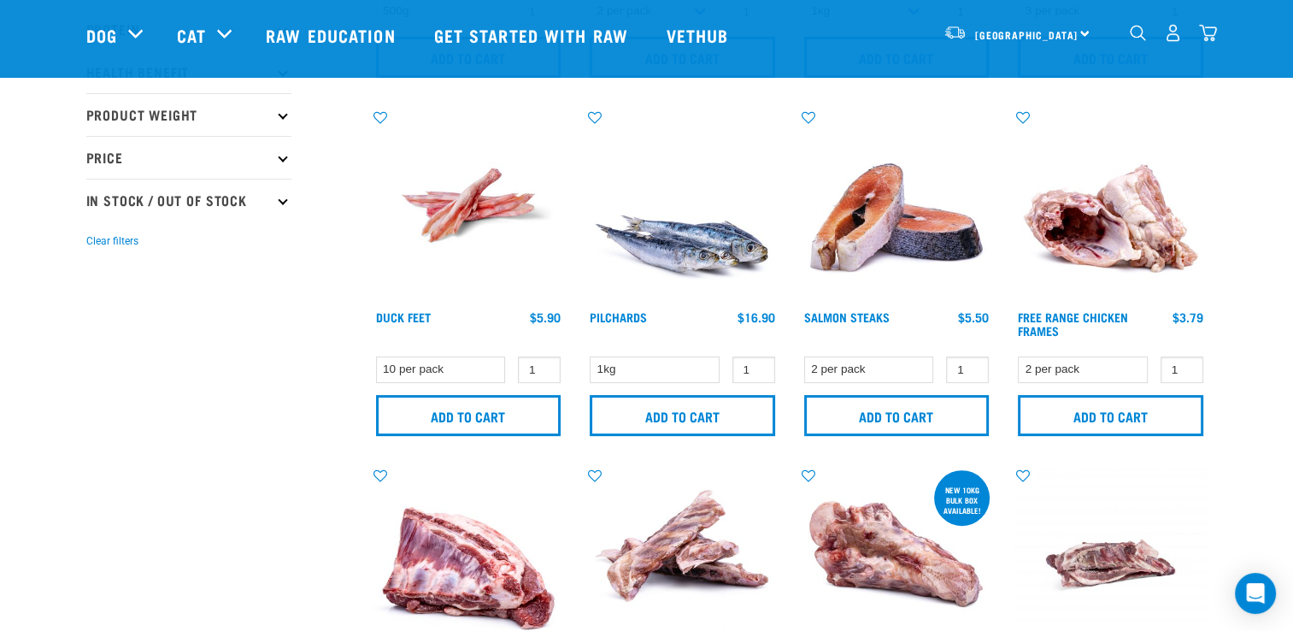
scroll to position [371, 0]
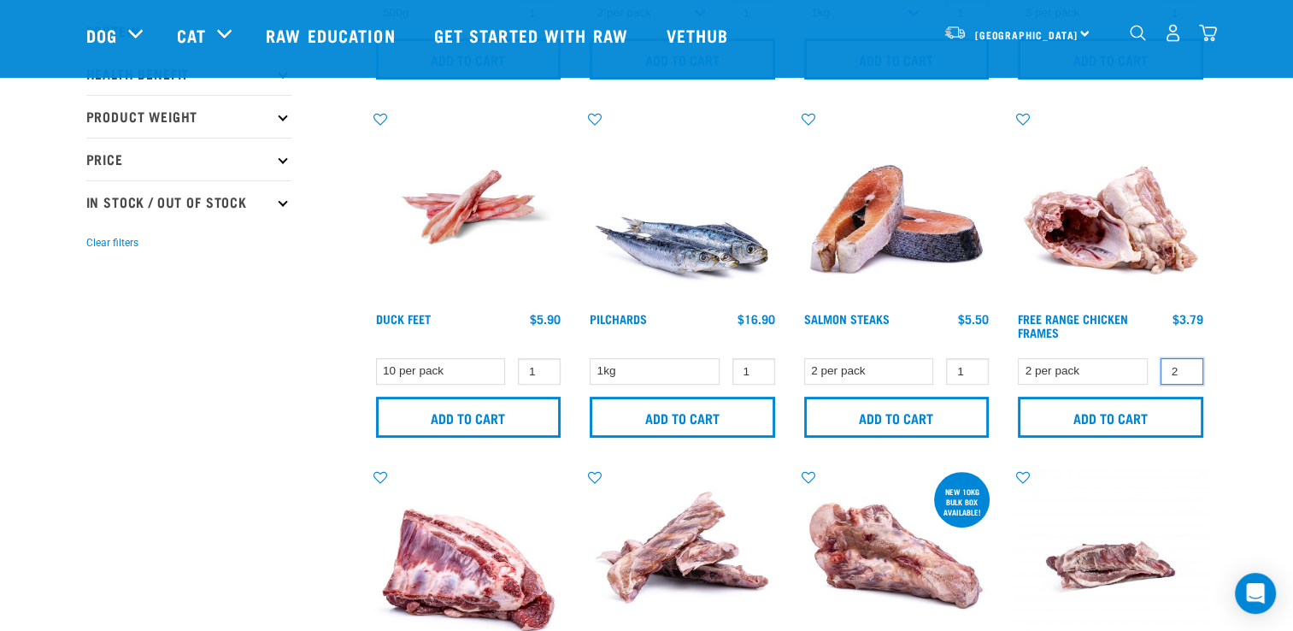
type input "2"
click at [1184, 365] on input "2" at bounding box center [1182, 371] width 43 height 27
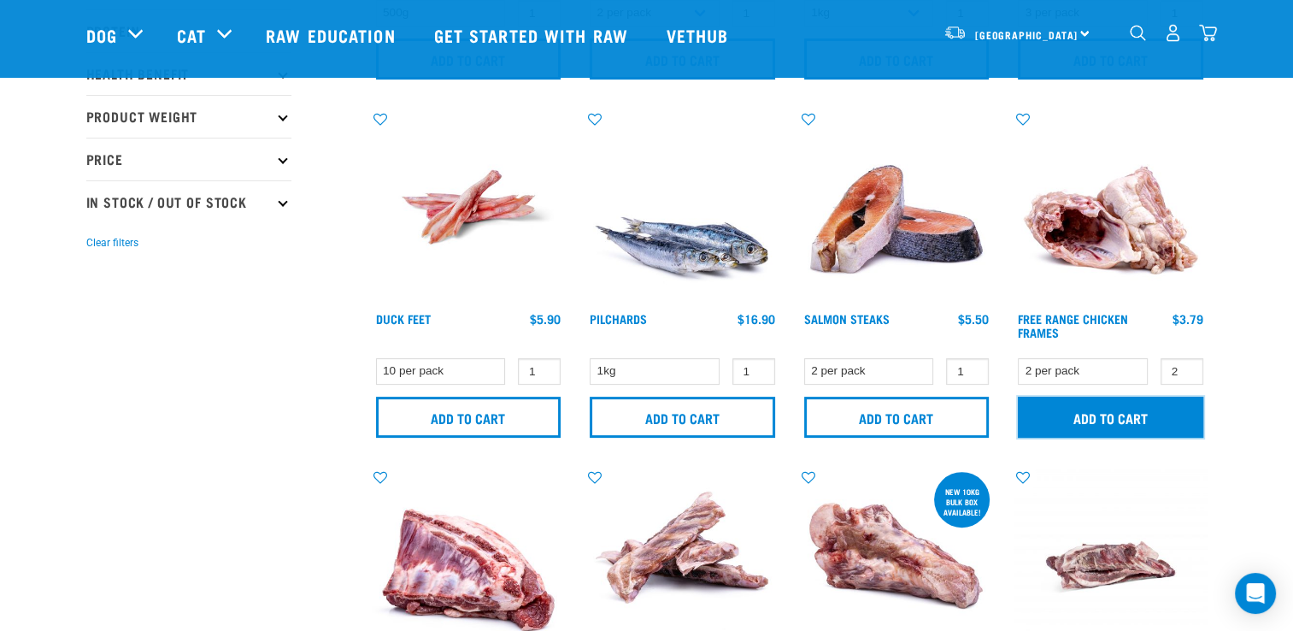
click at [1101, 414] on input "Add to cart" at bounding box center [1111, 417] width 186 height 41
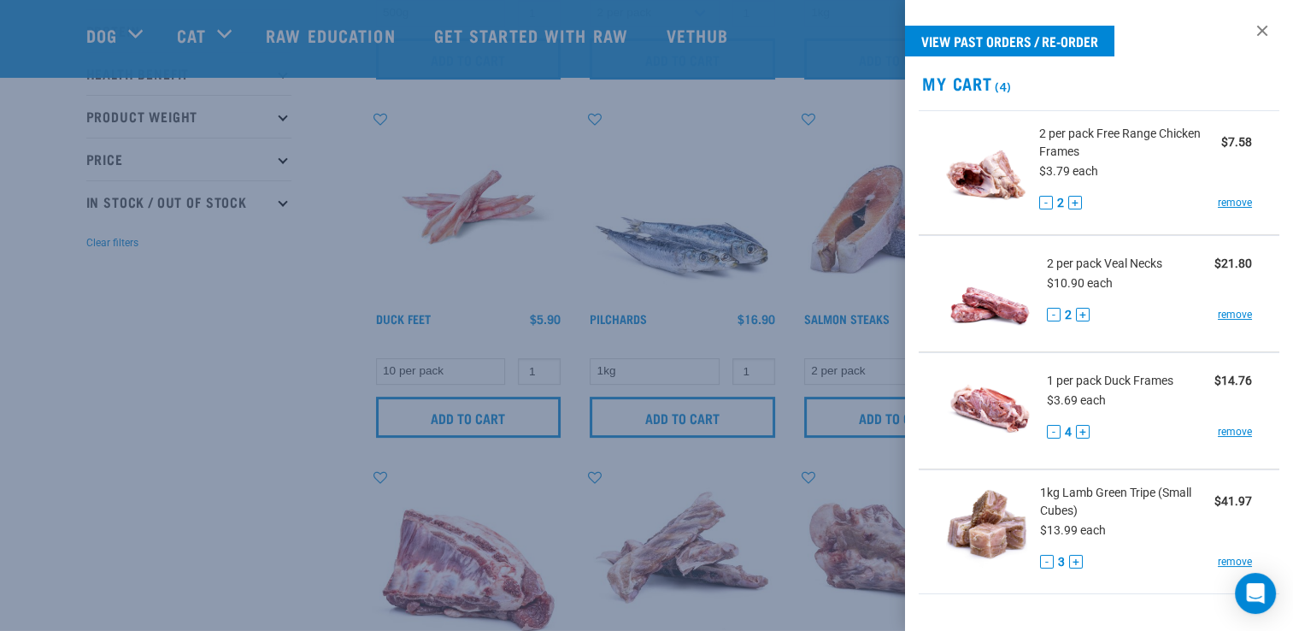
click at [139, 30] on div at bounding box center [646, 315] width 1293 height 631
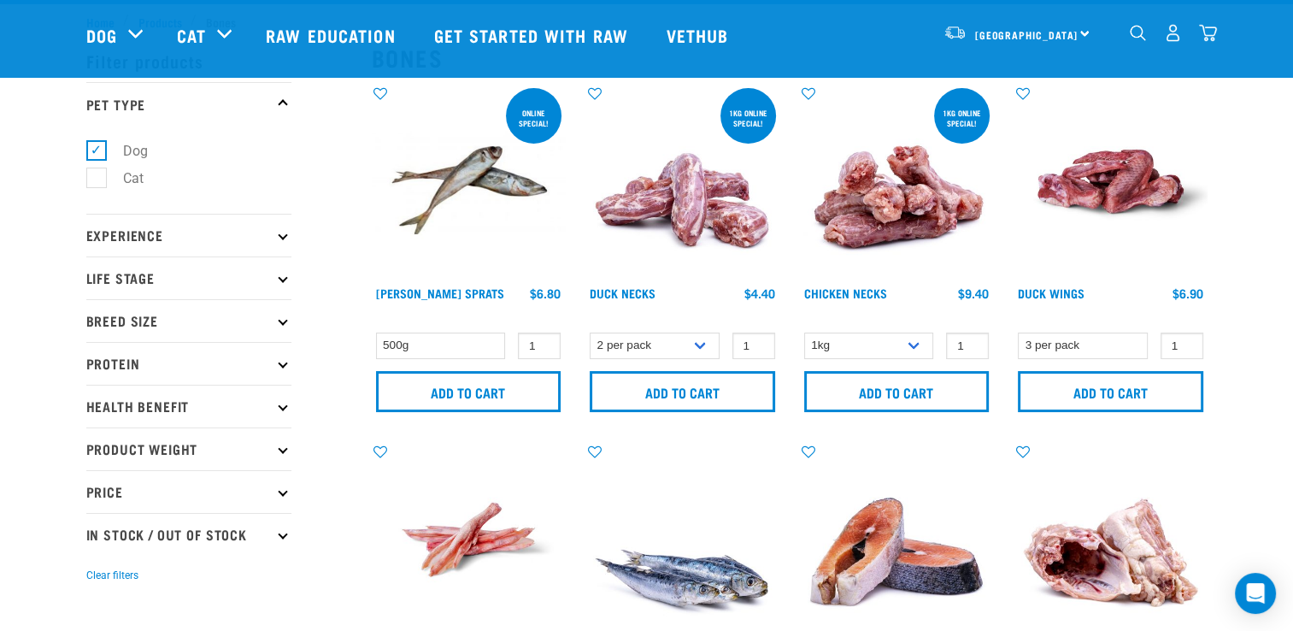
scroll to position [0, 0]
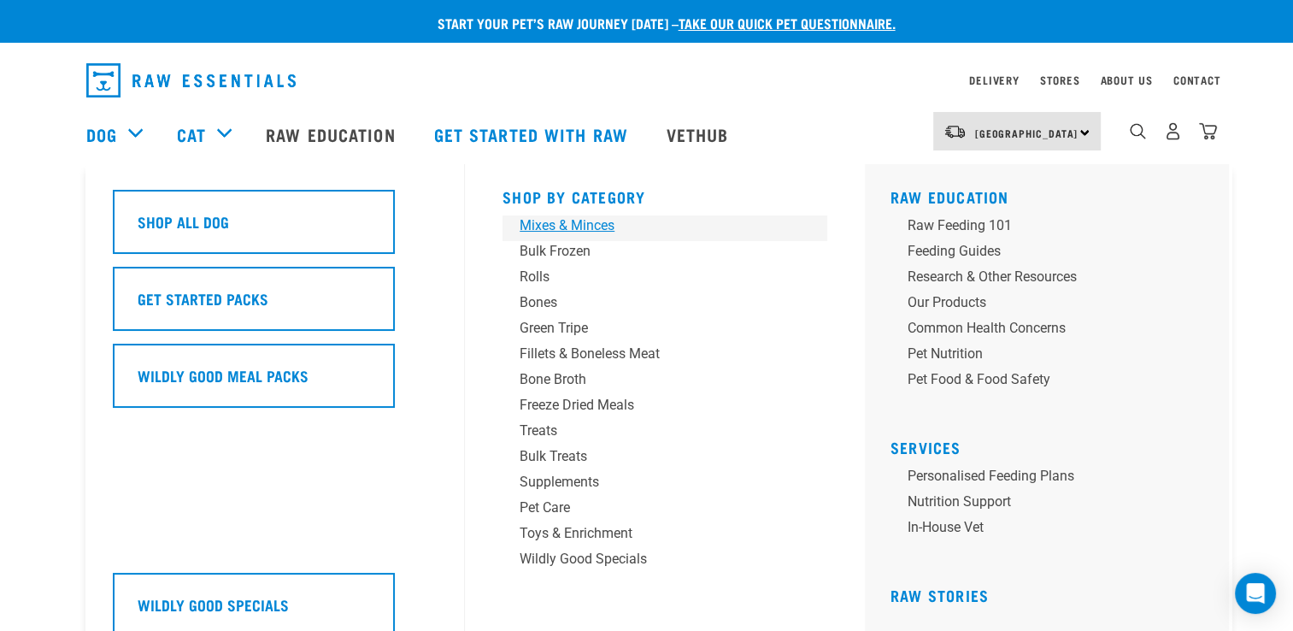
click at [576, 230] on div "Mixes & Minces" at bounding box center [653, 225] width 267 height 21
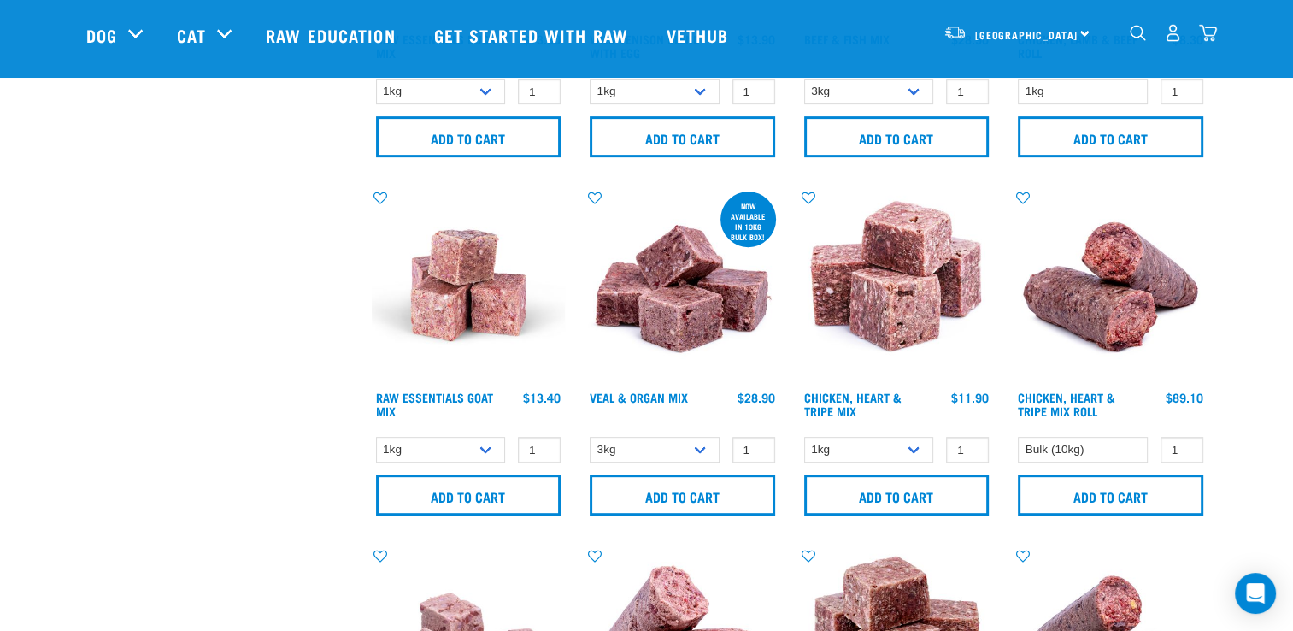
scroll to position [659, 0]
click at [488, 444] on select "1kg 3kg Bulk (10kg)" at bounding box center [441, 449] width 130 height 27
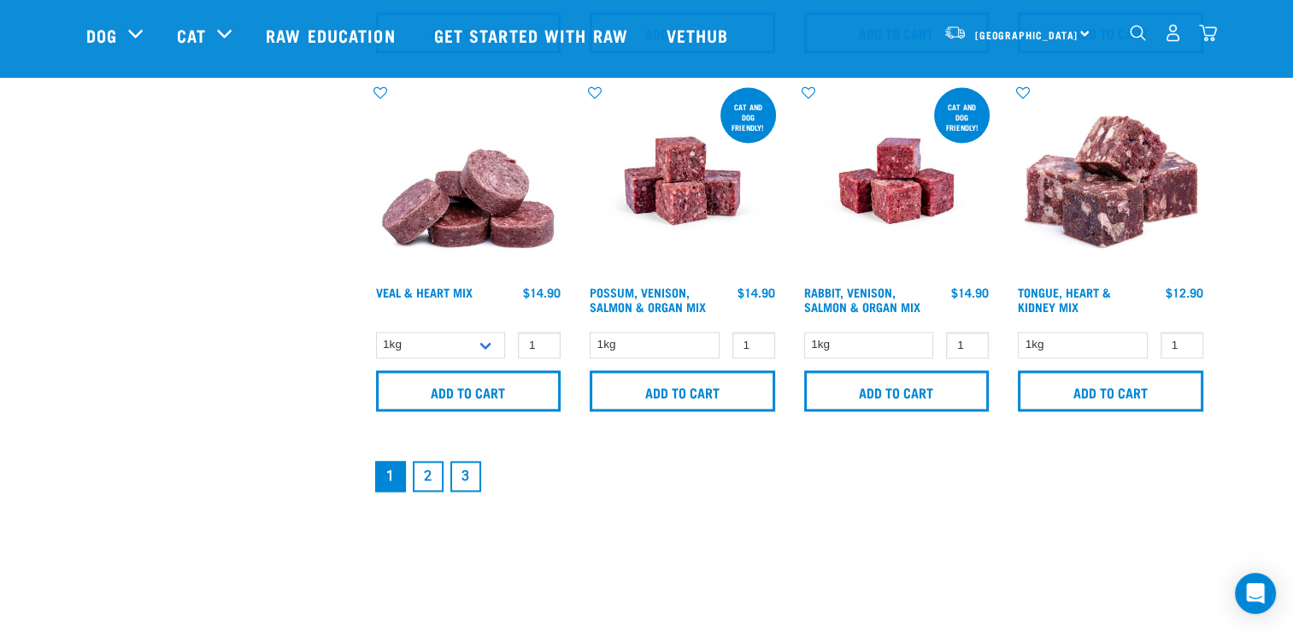
scroll to position [2566, 0]
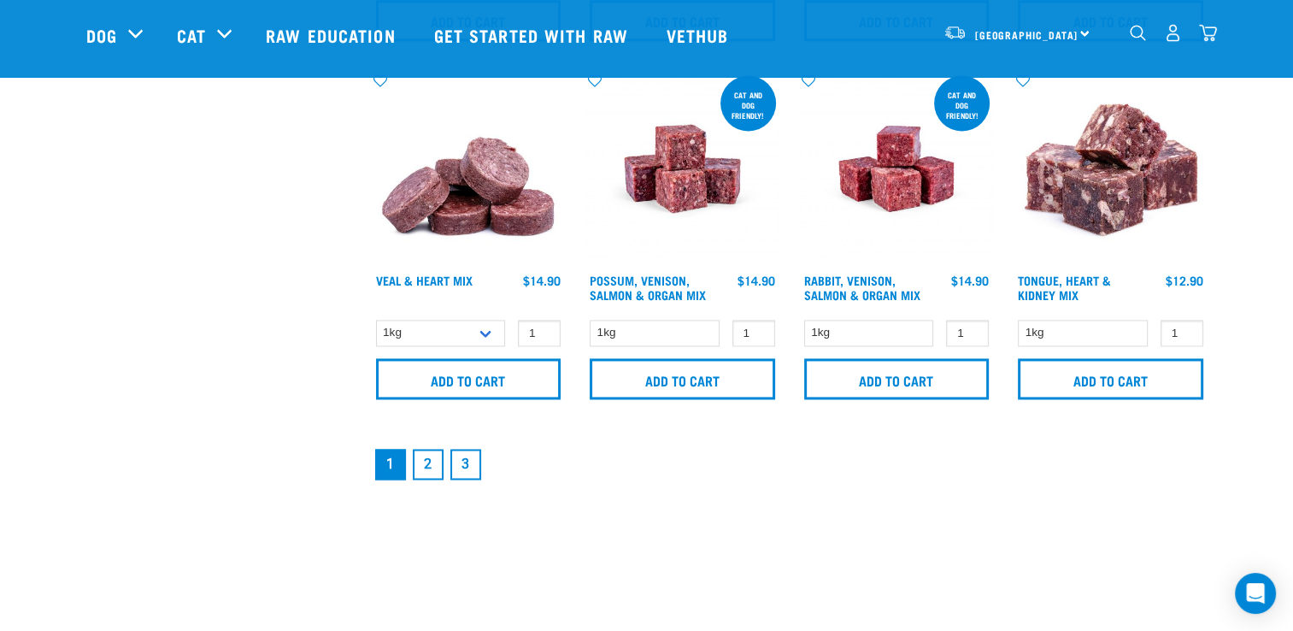
click at [431, 459] on link "2" at bounding box center [428, 464] width 31 height 31
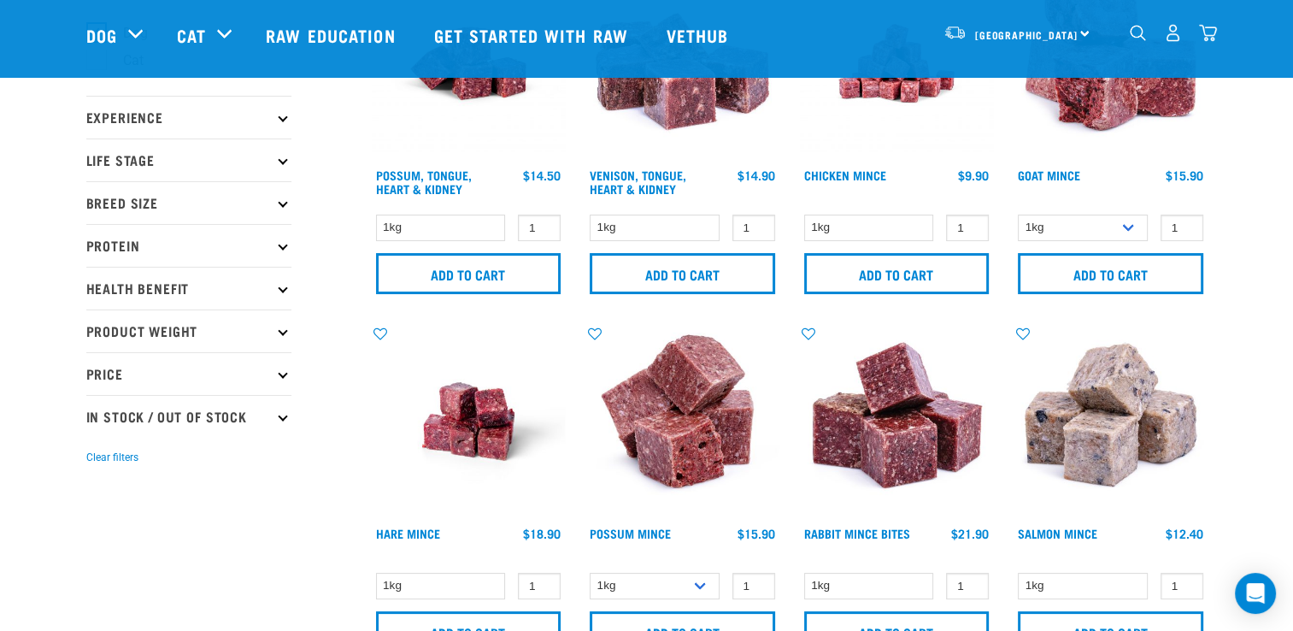
scroll to position [159, 0]
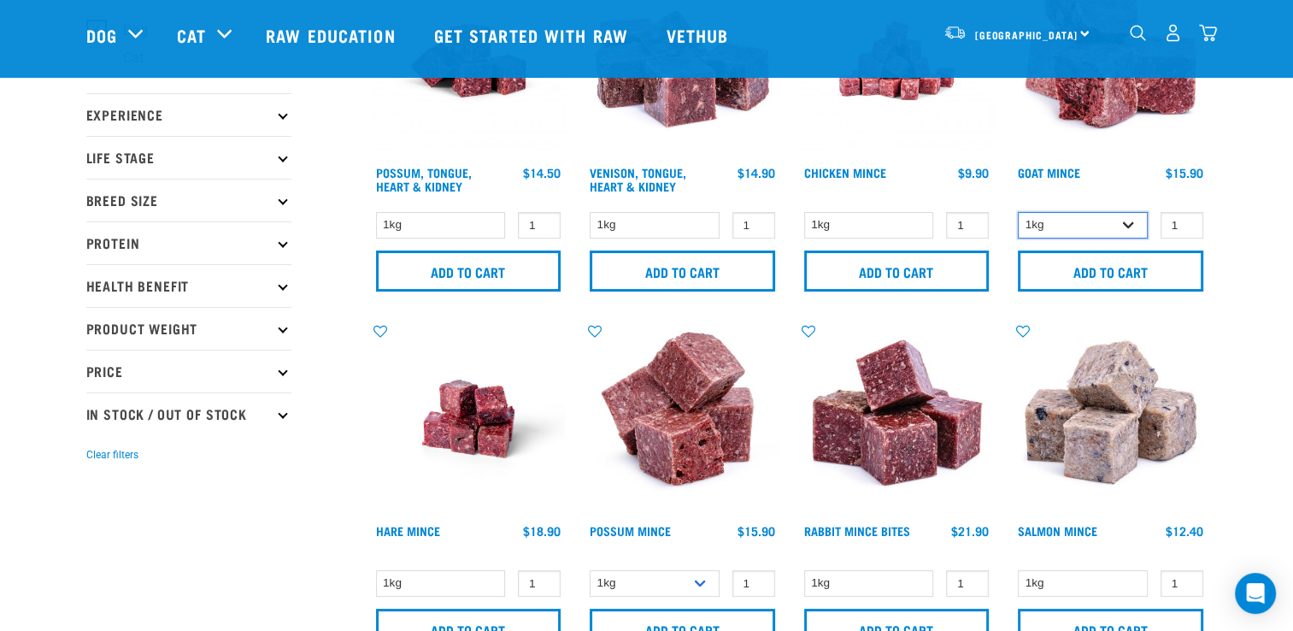
click at [1132, 214] on select "1kg 3kg" at bounding box center [1083, 225] width 130 height 27
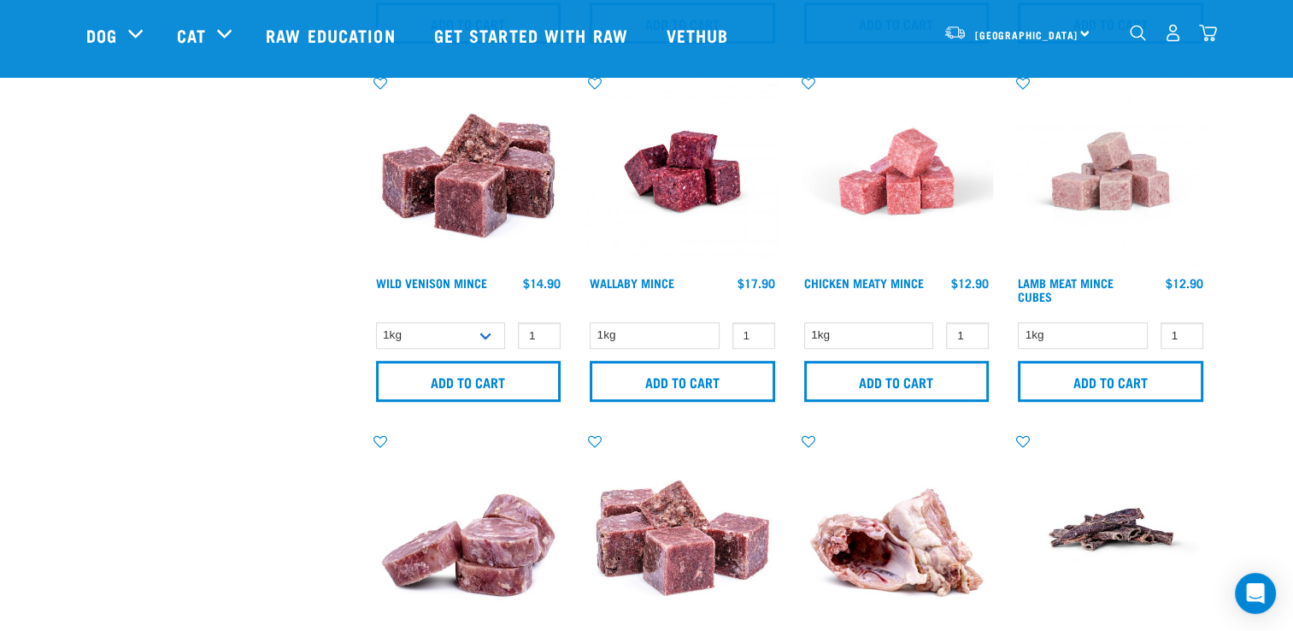
scroll to position [771, 0]
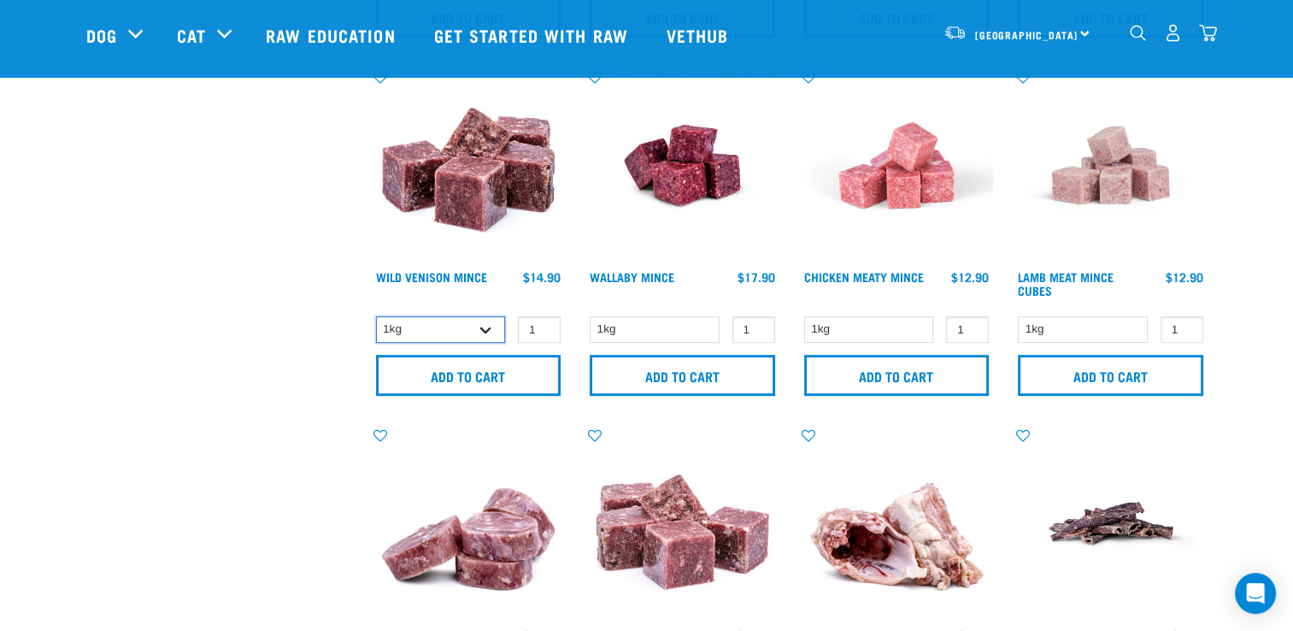
click at [484, 323] on select "1kg 3kg" at bounding box center [441, 329] width 130 height 27
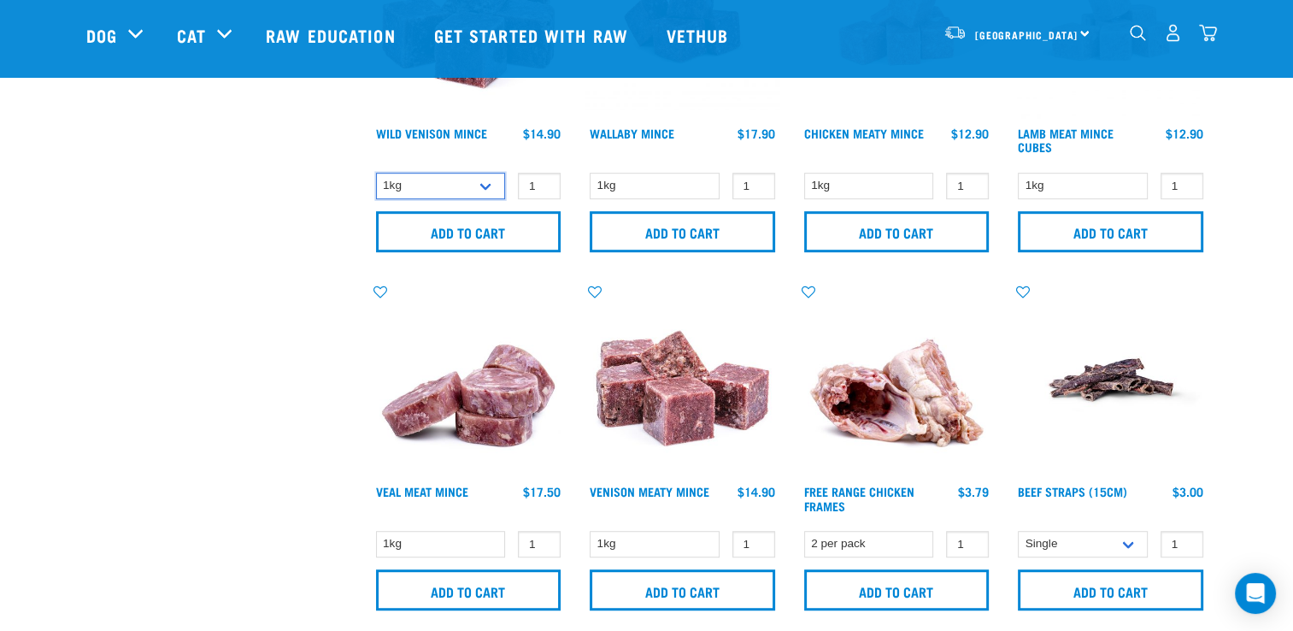
scroll to position [0, 0]
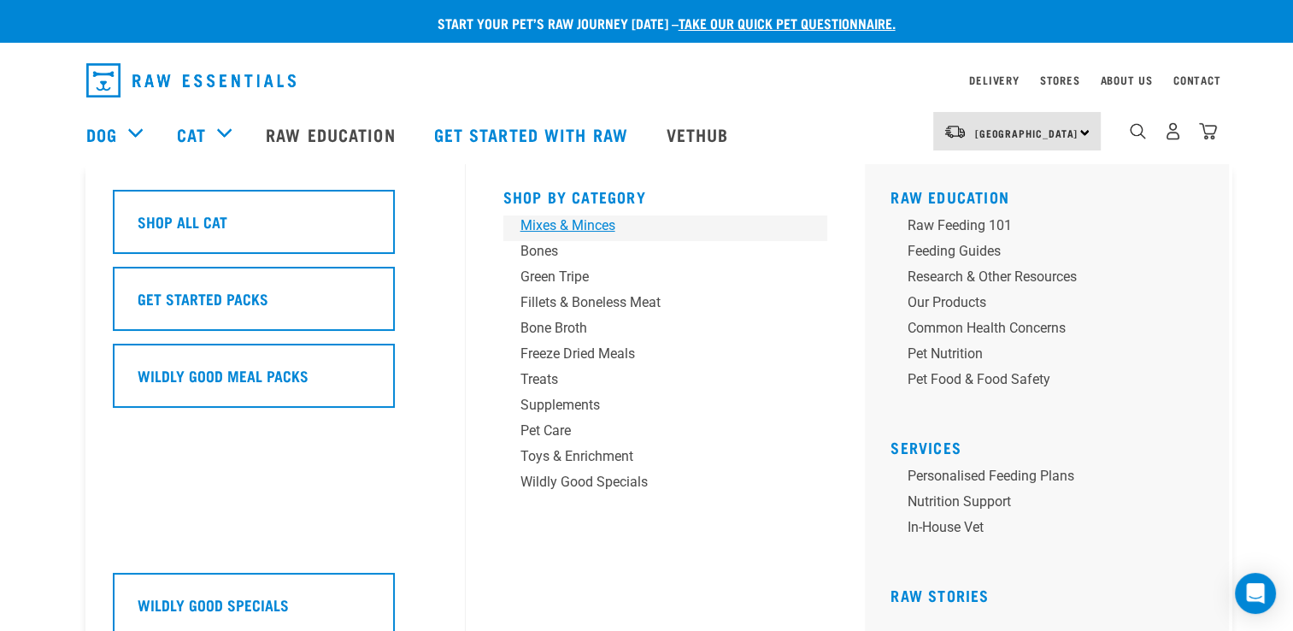
click at [571, 225] on div "Mixes & Minces" at bounding box center [654, 225] width 267 height 21
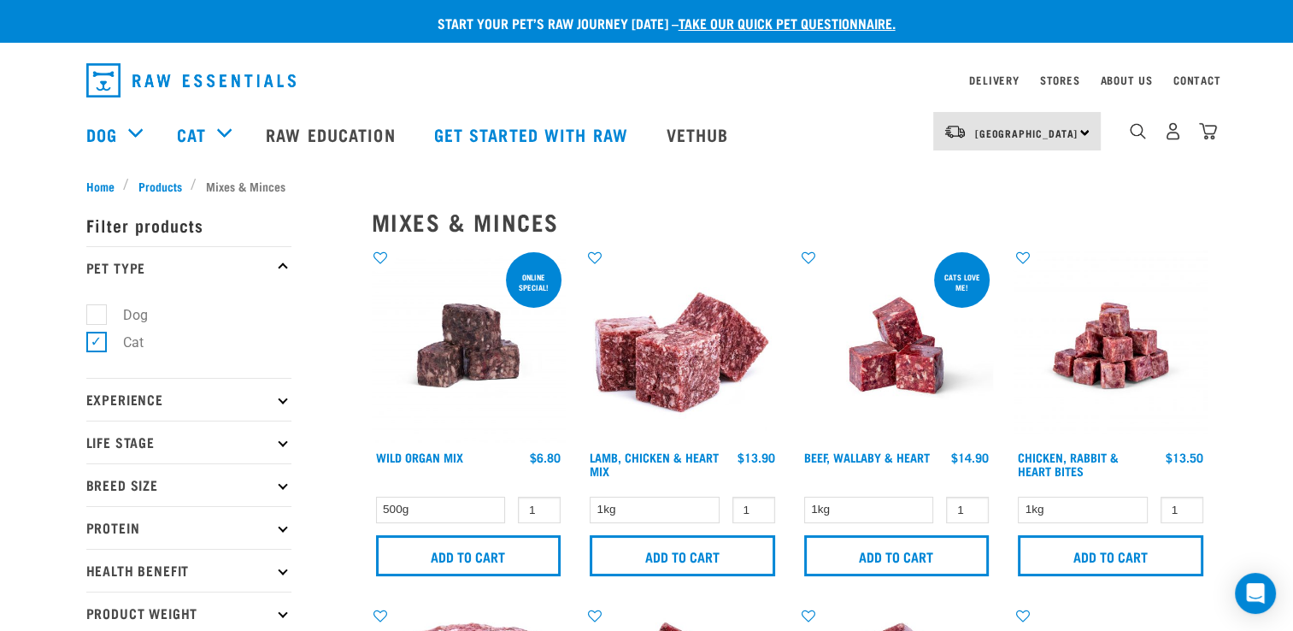
click at [96, 341] on label "Cat" at bounding box center [123, 342] width 55 height 21
click at [89, 341] on input "Cat" at bounding box center [91, 339] width 11 height 11
checkbox input "false"
click at [96, 315] on label "Dog" at bounding box center [125, 314] width 59 height 21
click at [95, 315] on input "Dog" at bounding box center [91, 311] width 11 height 11
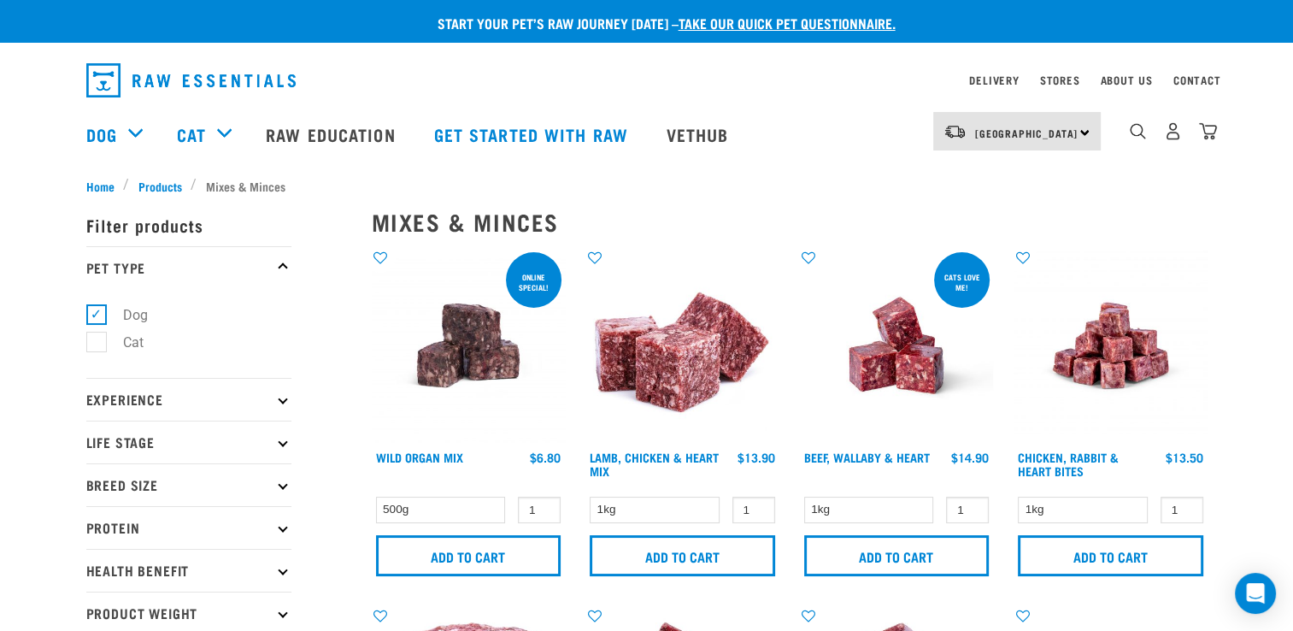
click at [102, 320] on label "Dog" at bounding box center [125, 314] width 59 height 21
click at [97, 317] on input "Dog" at bounding box center [91, 311] width 11 height 11
click at [96, 314] on label "Dog" at bounding box center [125, 314] width 59 height 21
click at [92, 314] on input "Dog" at bounding box center [91, 311] width 11 height 11
checkbox input "true"
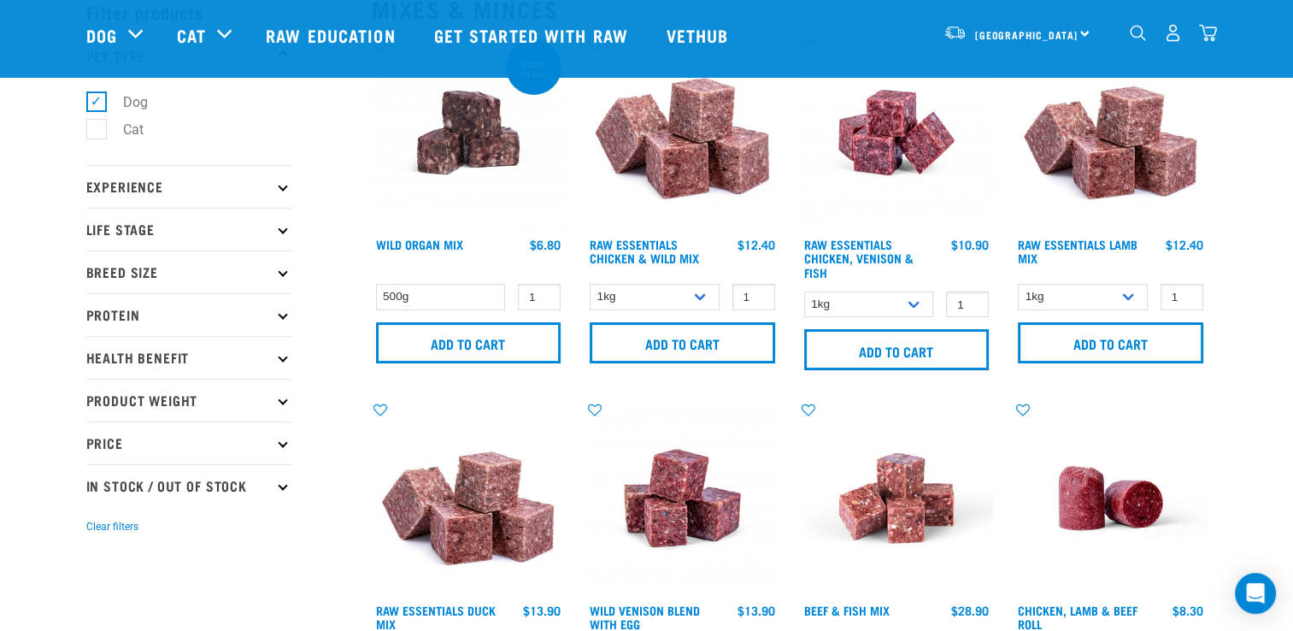
scroll to position [85, 0]
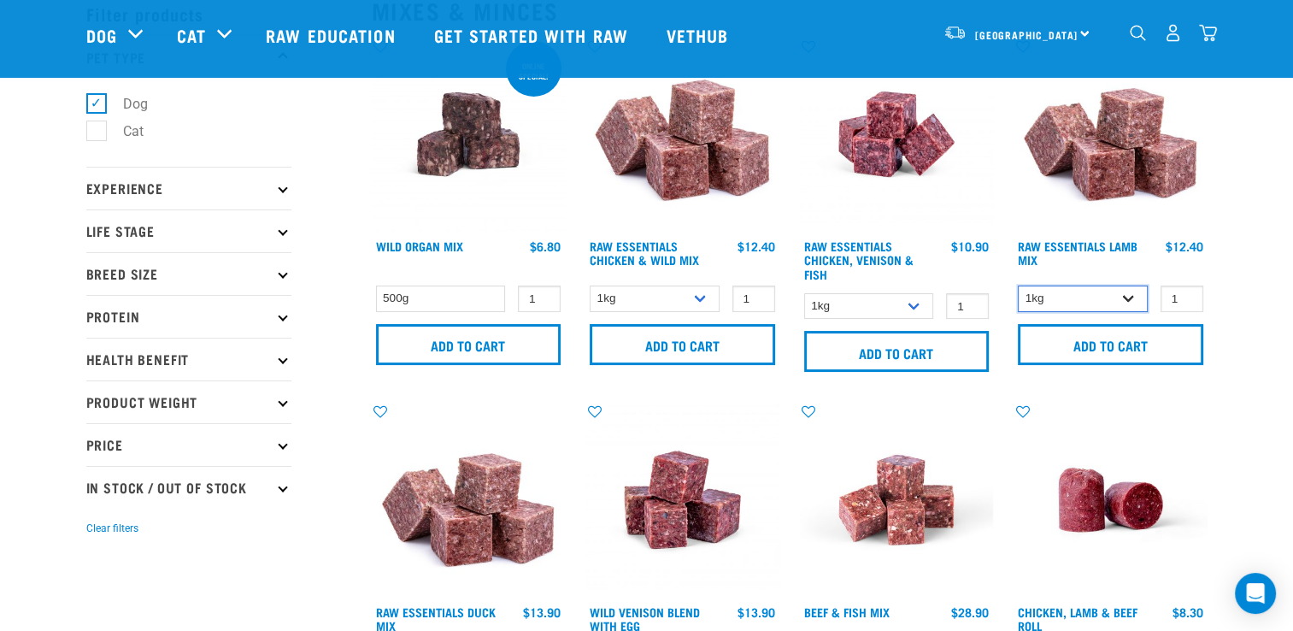
click at [1128, 301] on select "1kg 3kg Bulk (10kg)" at bounding box center [1083, 299] width 130 height 27
select select "758"
click at [1018, 286] on select "1kg 3kg Bulk (10kg)" at bounding box center [1083, 299] width 130 height 27
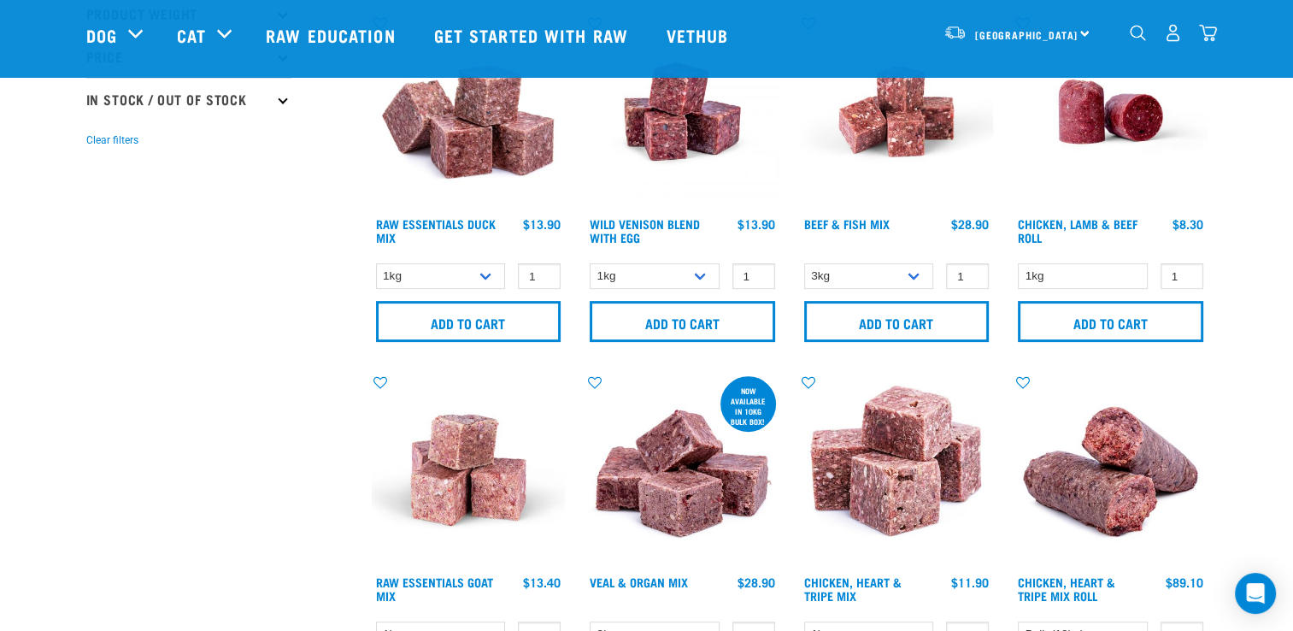
scroll to position [0, 0]
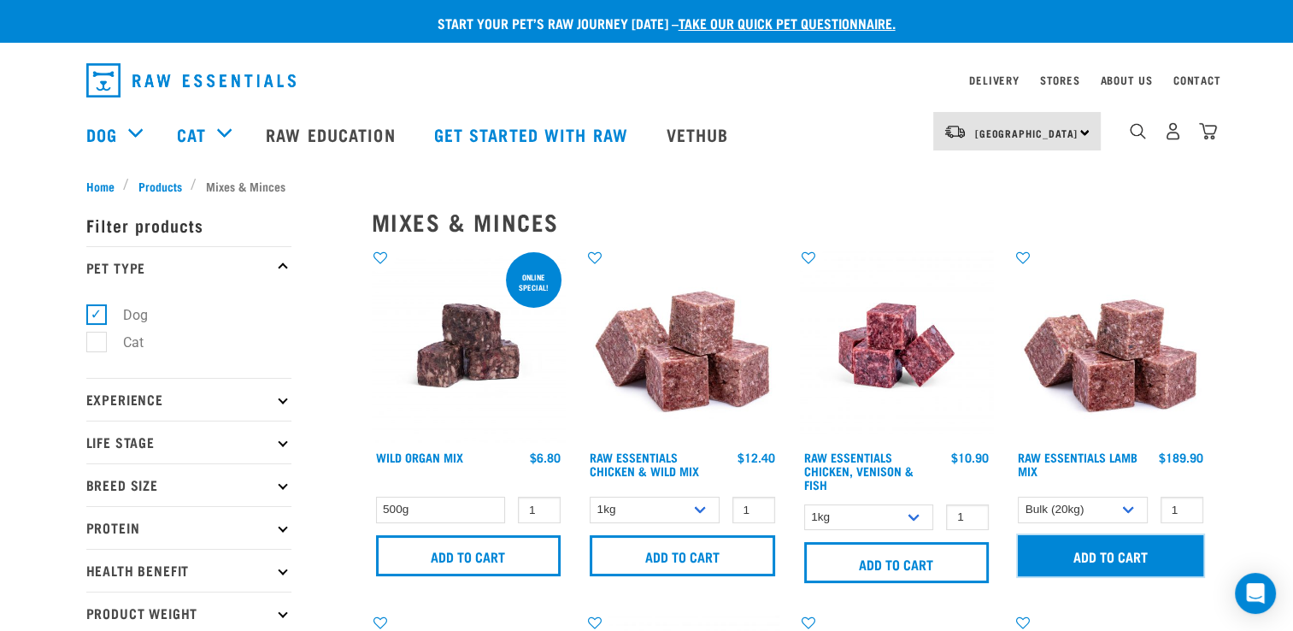
click at [1093, 552] on input "Add to cart" at bounding box center [1111, 555] width 186 height 41
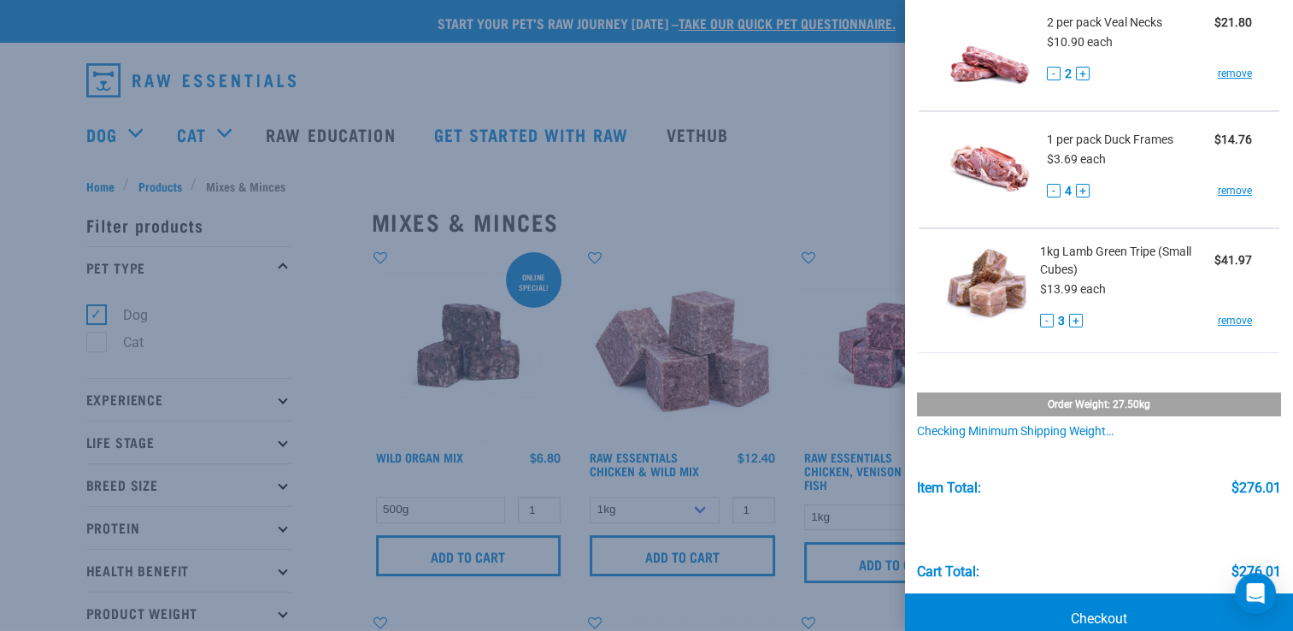
scroll to position [398, 0]
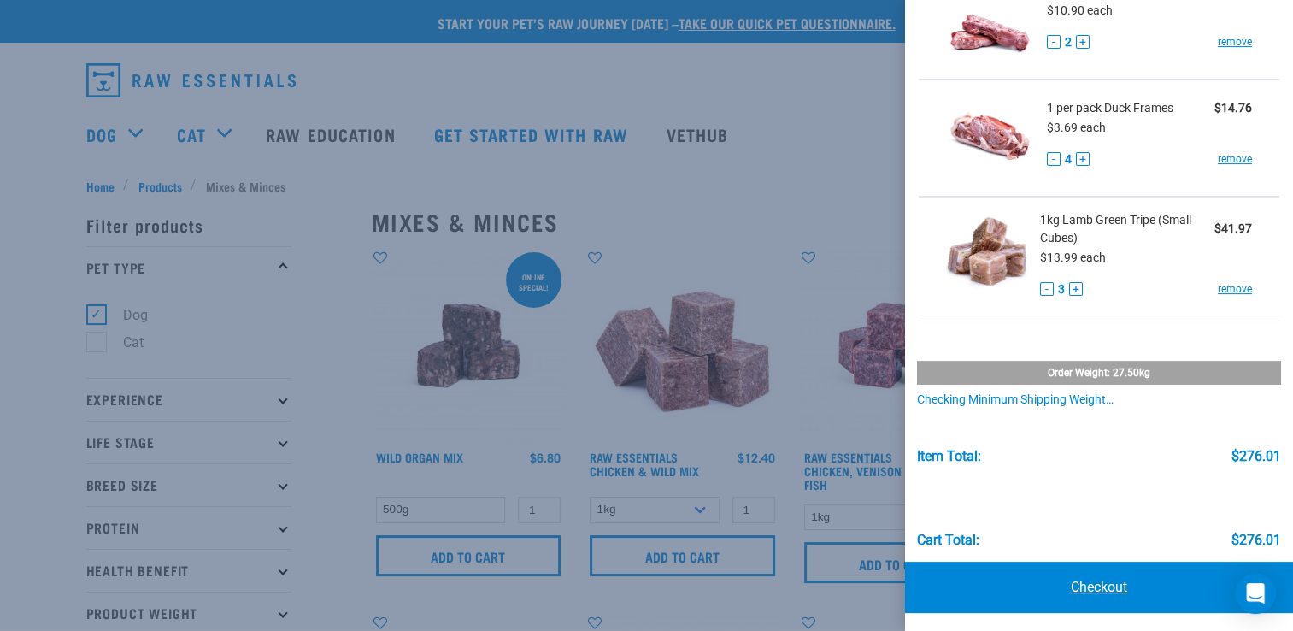
click at [1100, 578] on link "Checkout" at bounding box center [1099, 587] width 388 height 51
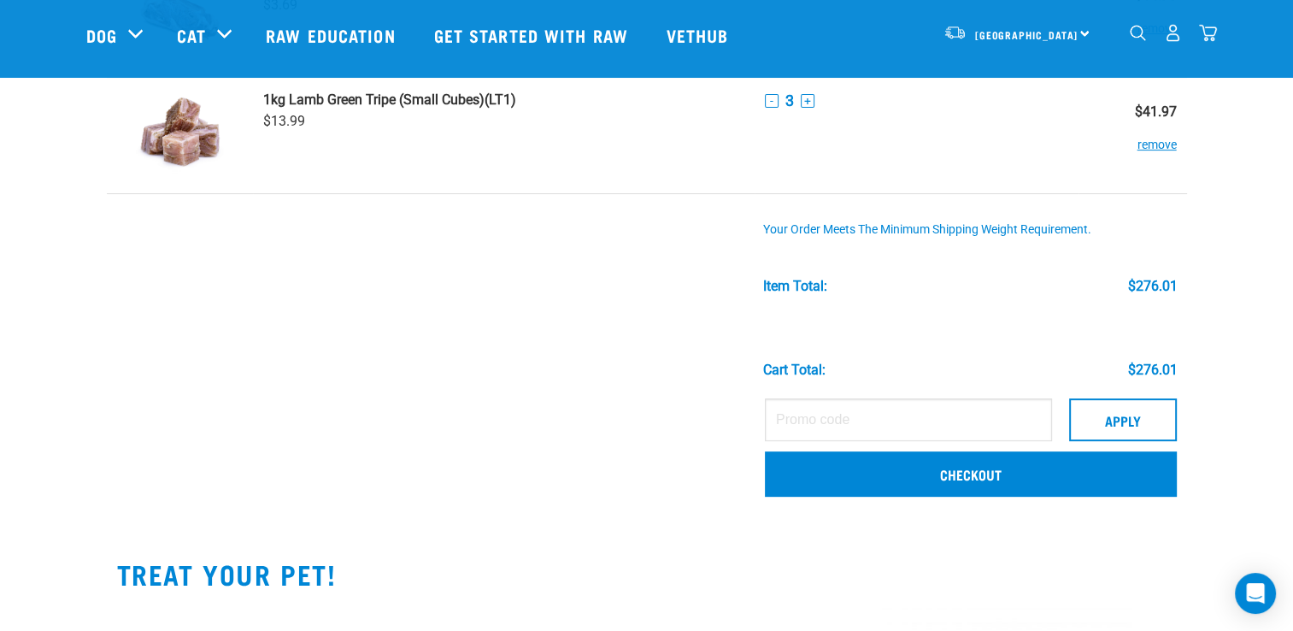
scroll to position [551, 0]
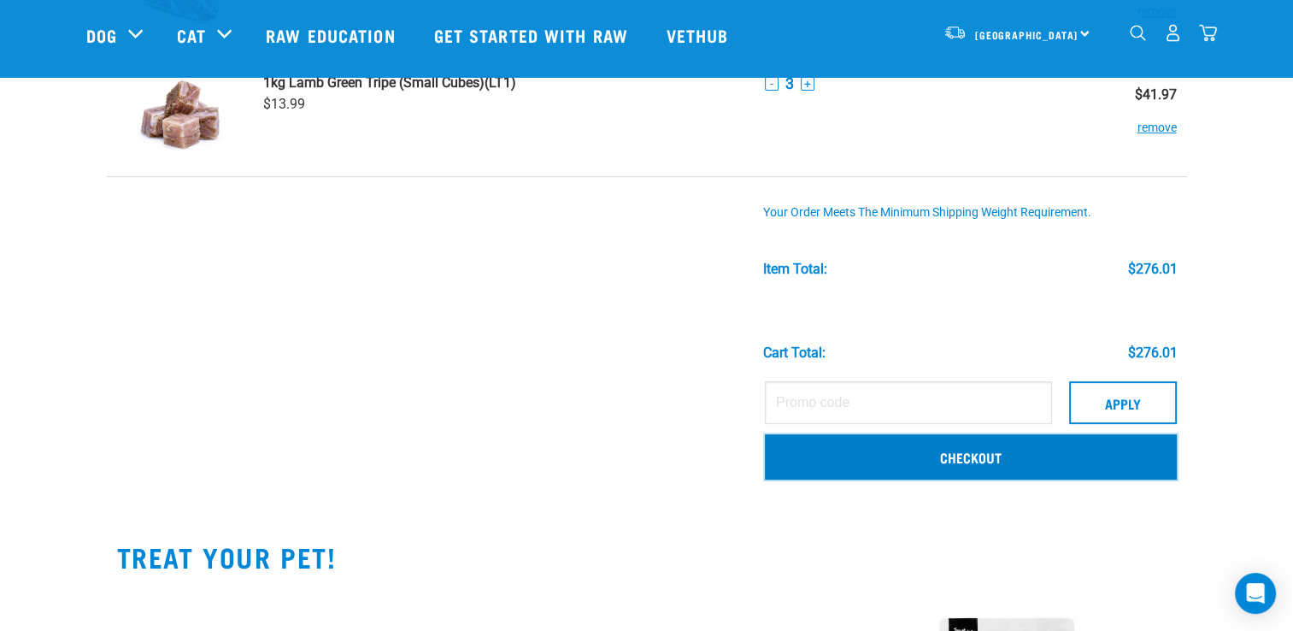
click at [922, 459] on link "Checkout" at bounding box center [971, 456] width 412 height 44
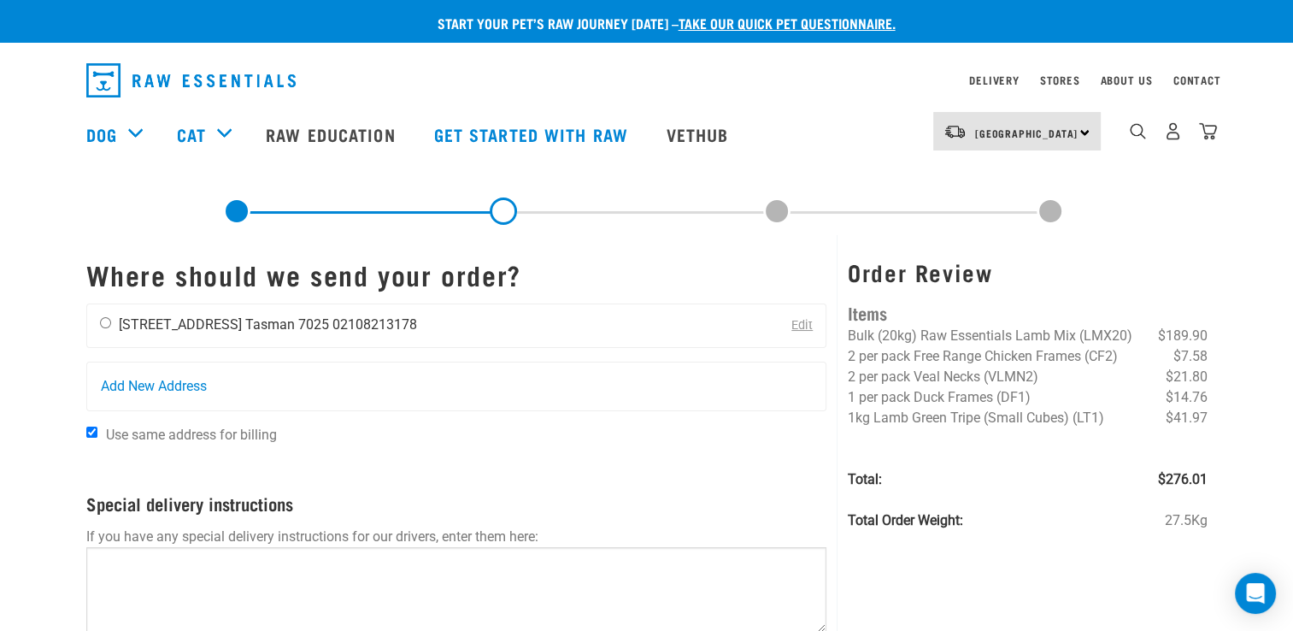
click at [111, 322] on div "Sean Rocha 5 Angus Place Tasman 7025 02108213178" at bounding box center [258, 325] width 343 height 43
click at [108, 324] on input "radio" at bounding box center [105, 322] width 11 height 11
radio input "true"
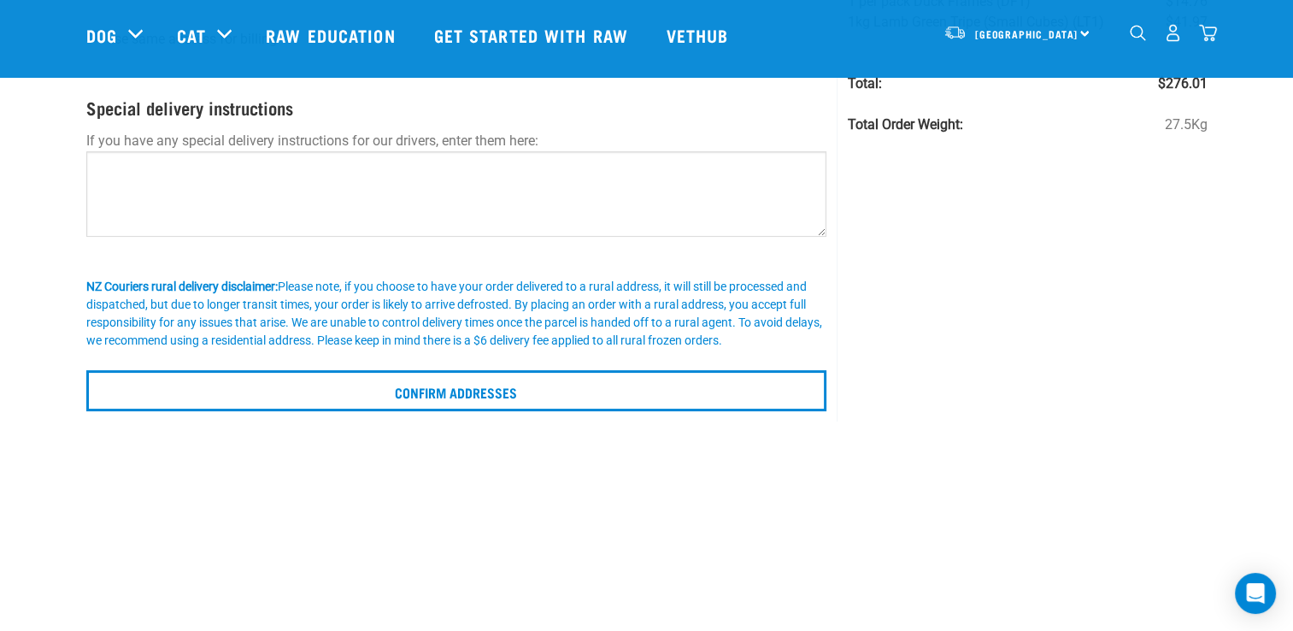
scroll to position [273, 0]
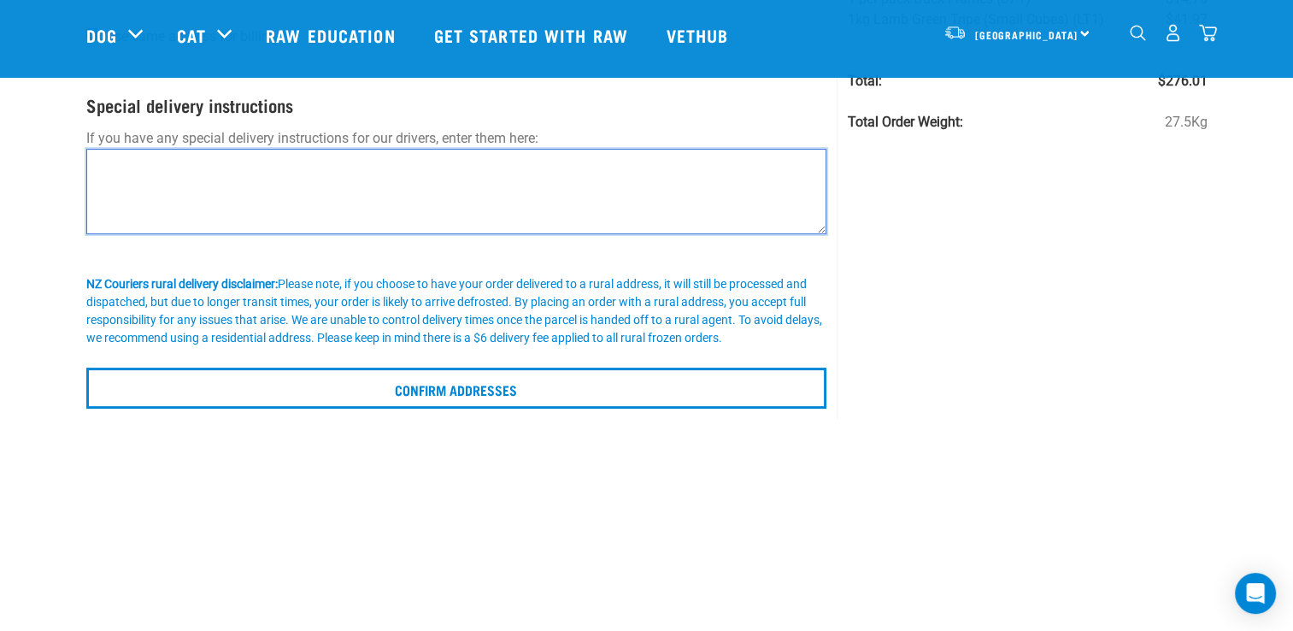
click at [278, 172] on textarea at bounding box center [456, 191] width 741 height 85
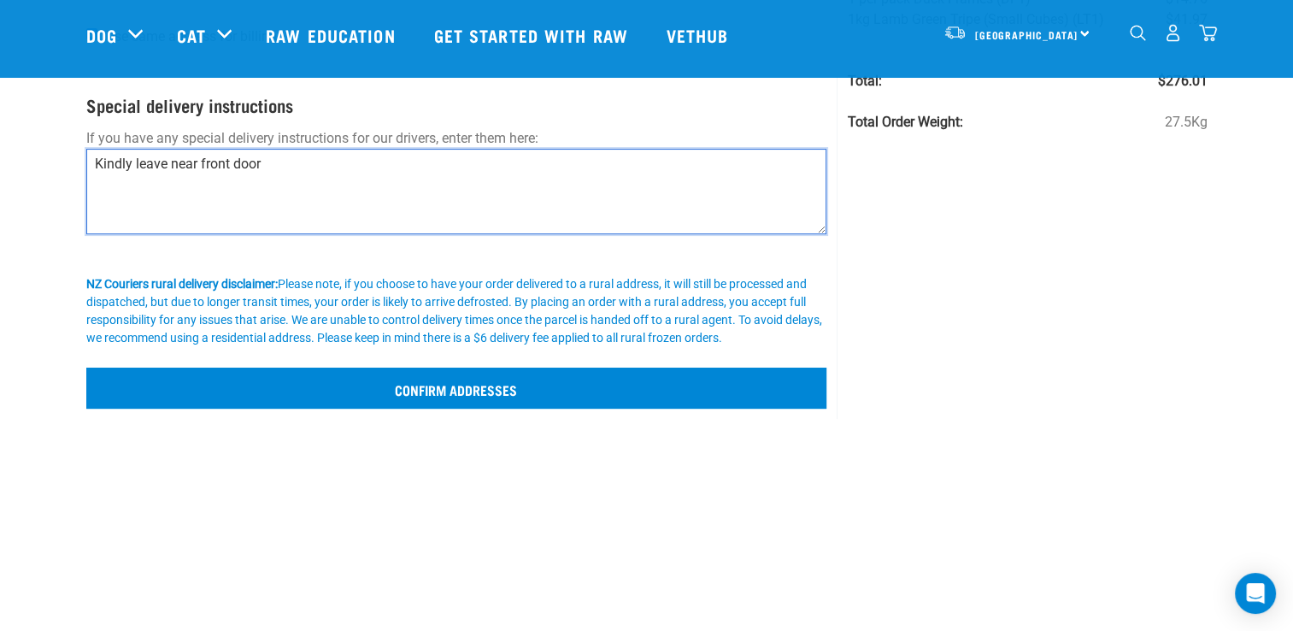
type textarea "Kindly leave near front door"
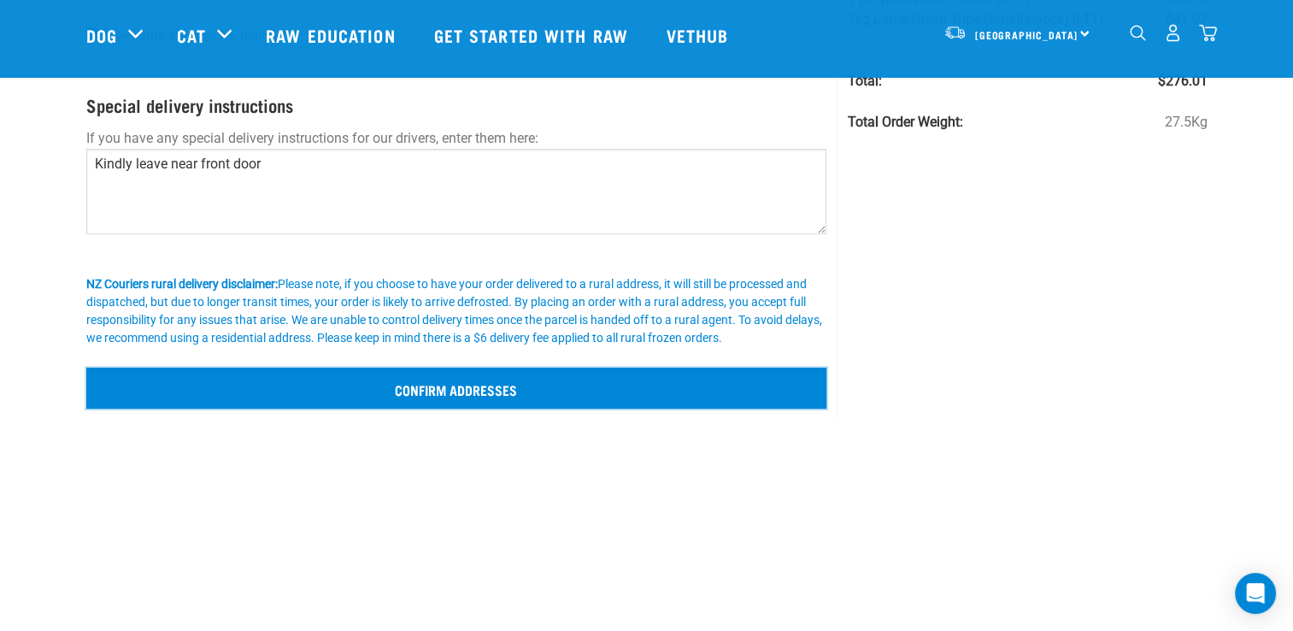
click at [428, 387] on input "Confirm addresses" at bounding box center [456, 388] width 741 height 41
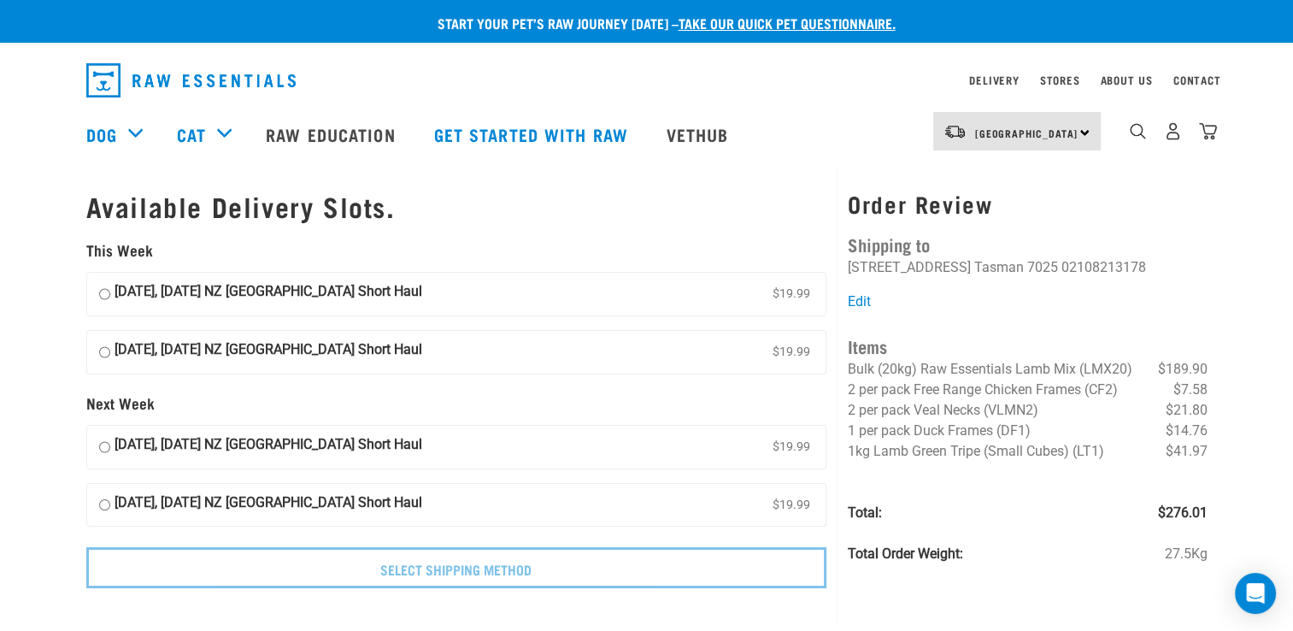
click at [103, 294] on input "[DATE], [DATE] NZ [GEOGRAPHIC_DATA] Short Haul $19.99" at bounding box center [104, 294] width 11 height 26
radio input "true"
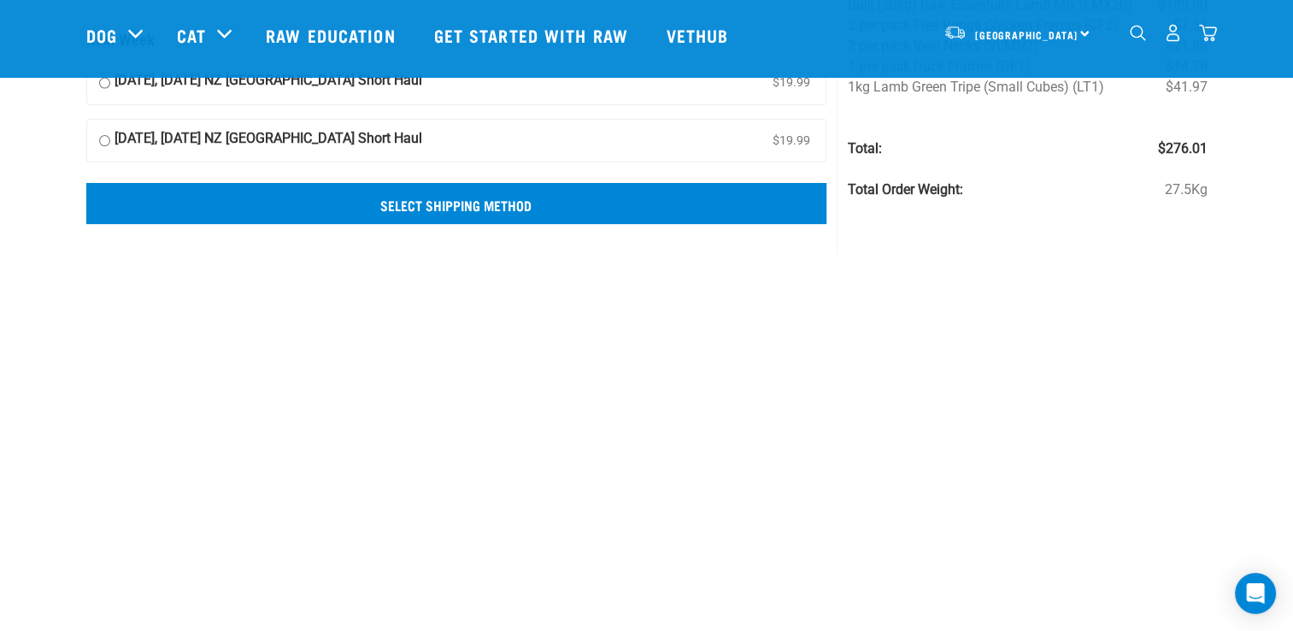
scroll to position [221, 0]
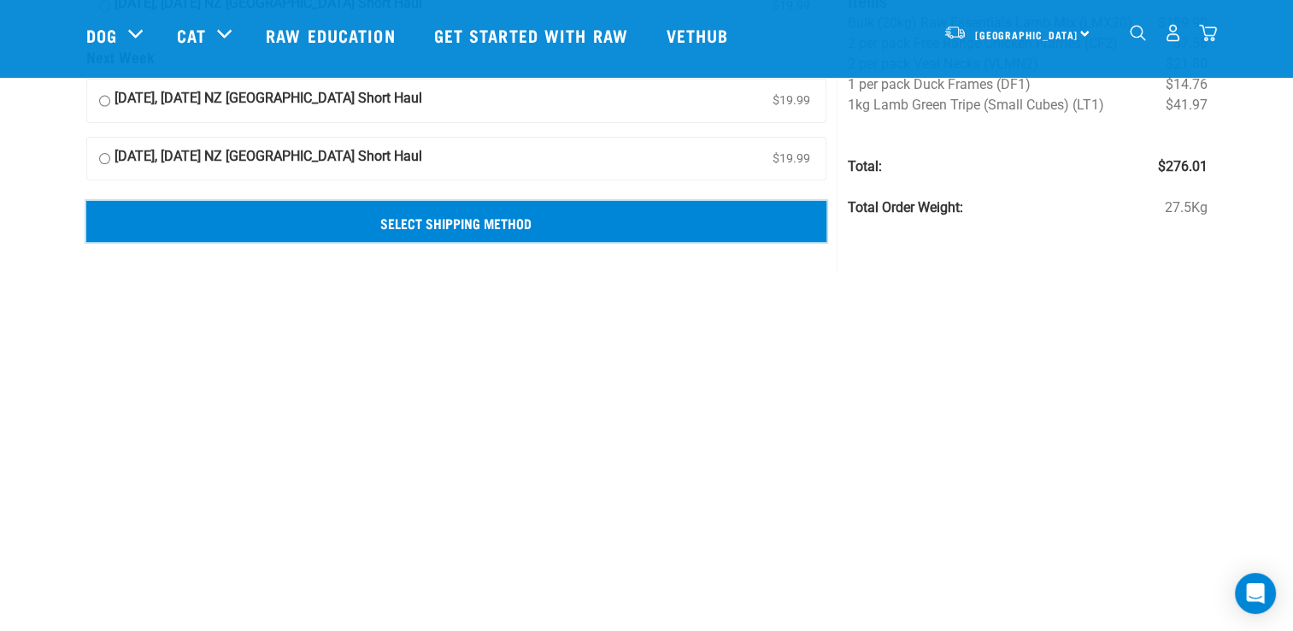
click at [495, 225] on input "Select Shipping Method" at bounding box center [456, 221] width 741 height 41
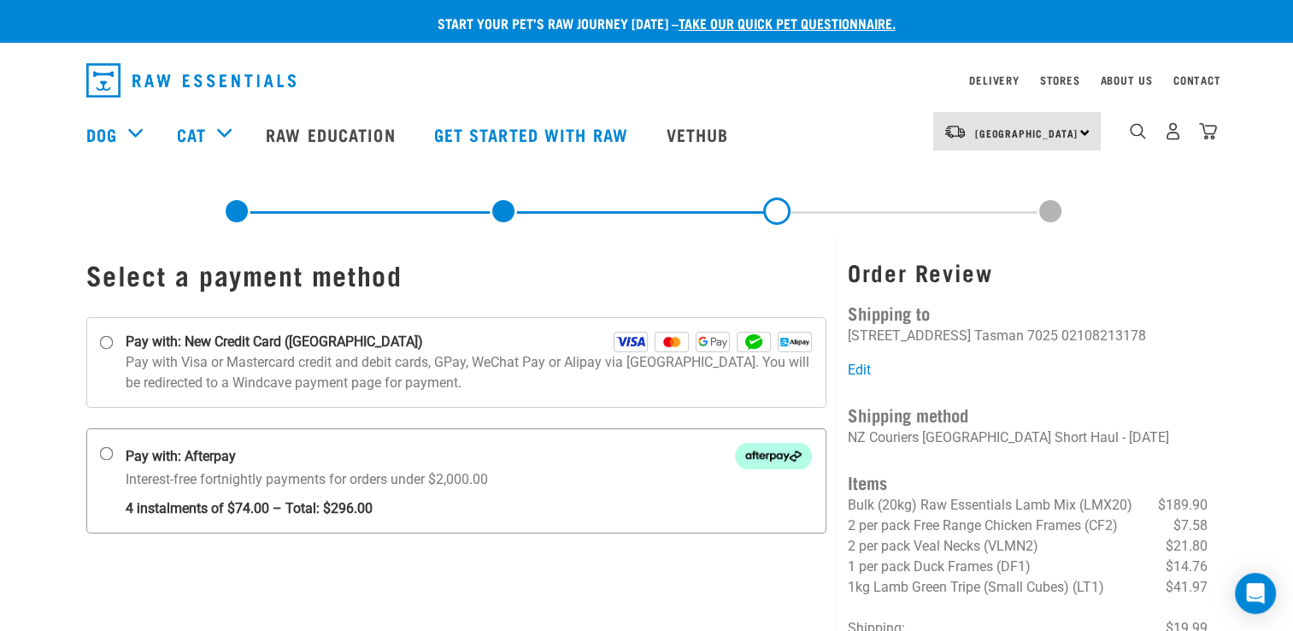
click at [106, 457] on input "Pay with: Afterpay Interest-free fortnightly payments for orders under $2,000.00" at bounding box center [106, 454] width 14 height 14
radio input "true"
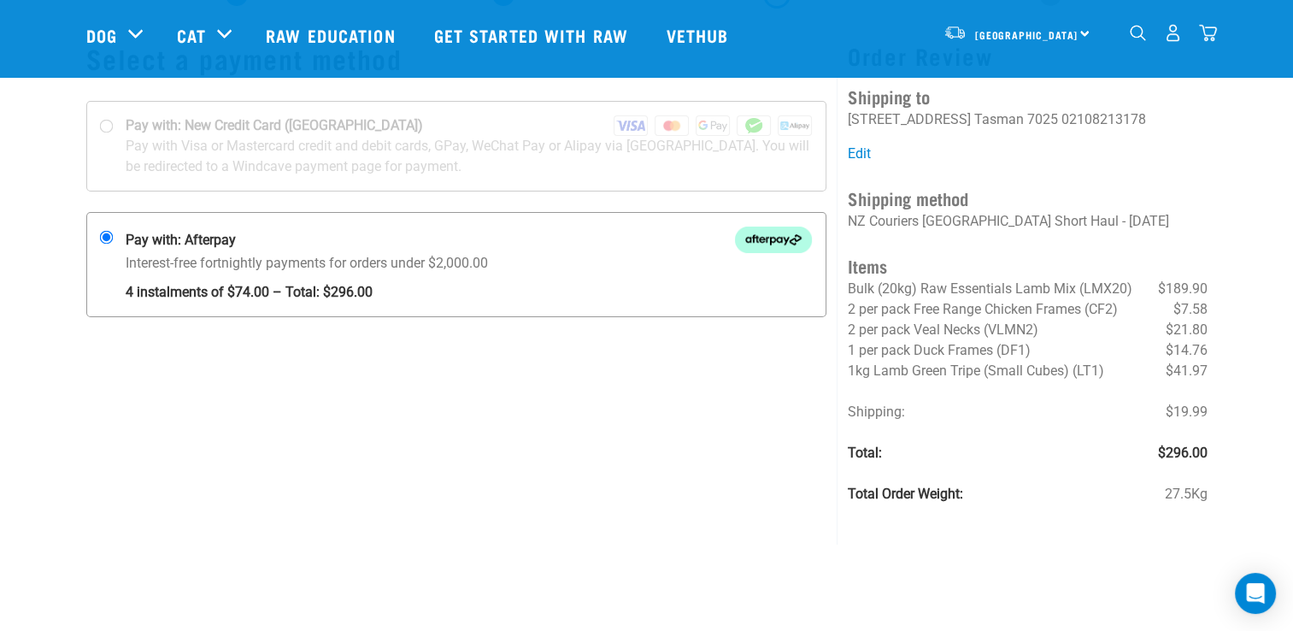
scroll to position [109, 0]
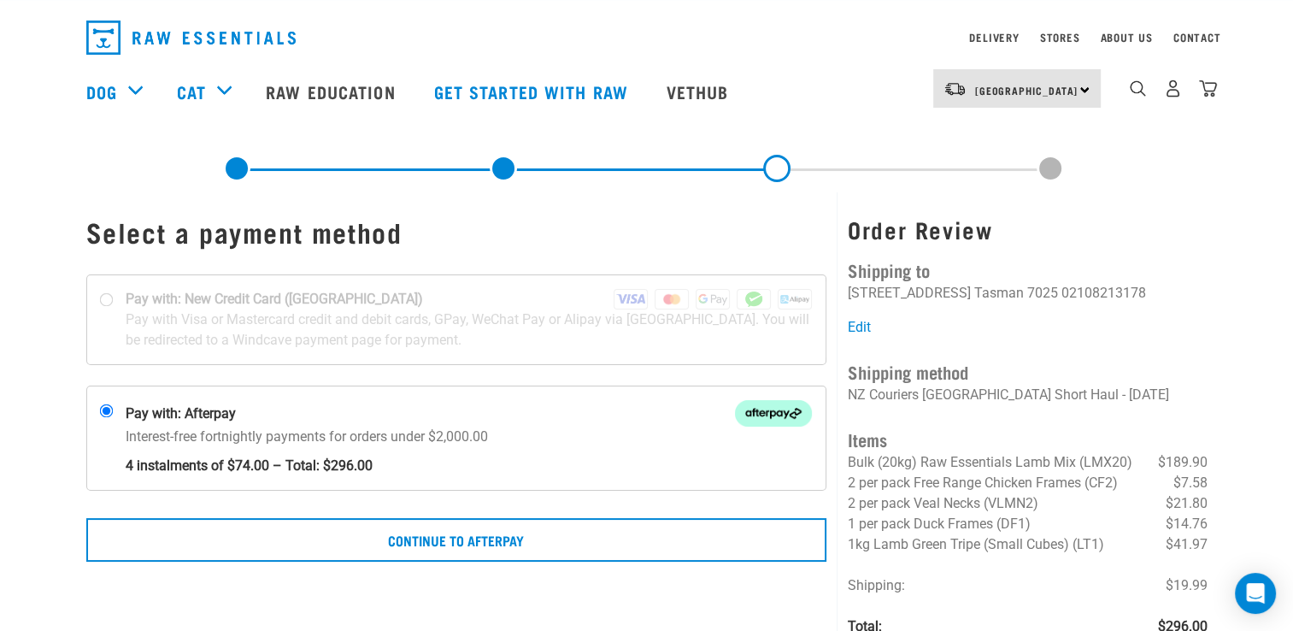
scroll to position [31, 0]
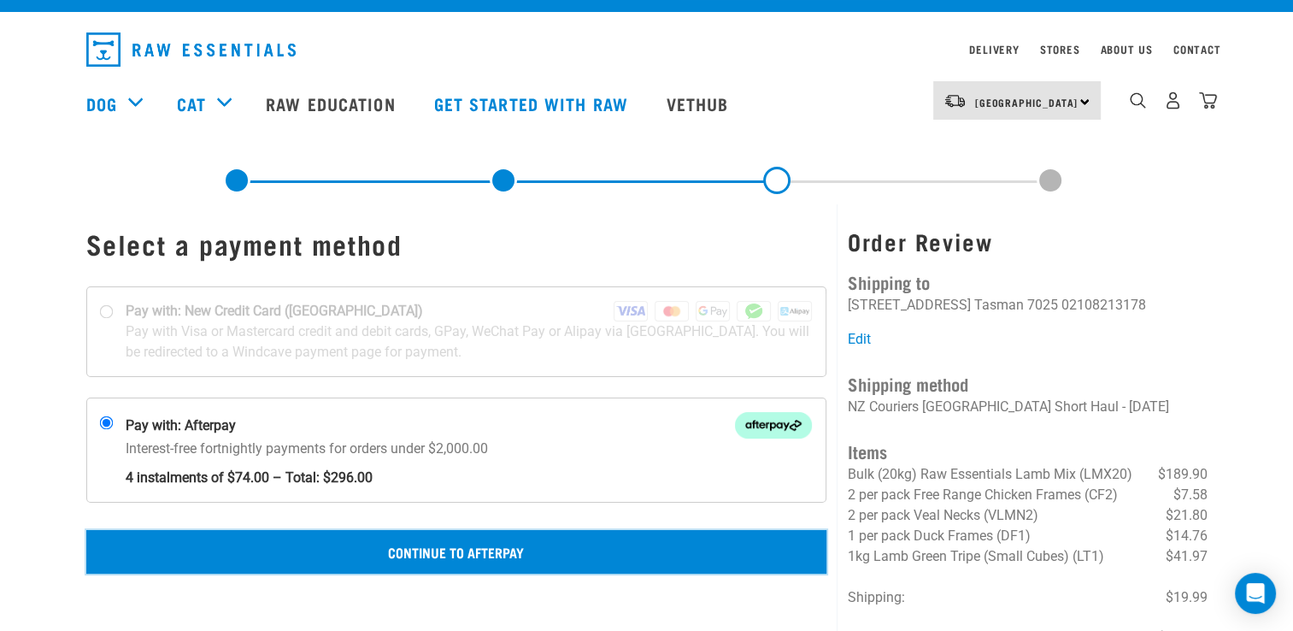
click at [449, 550] on button "Continue to Afterpay" at bounding box center [456, 551] width 741 height 43
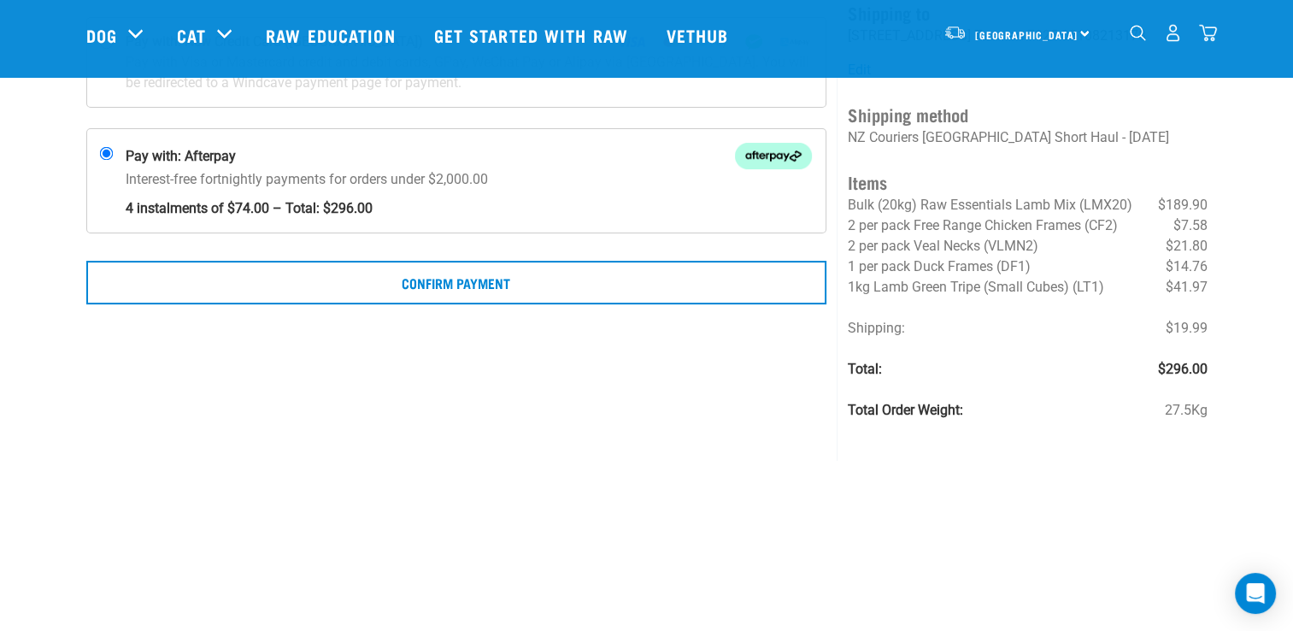
scroll to position [178, 0]
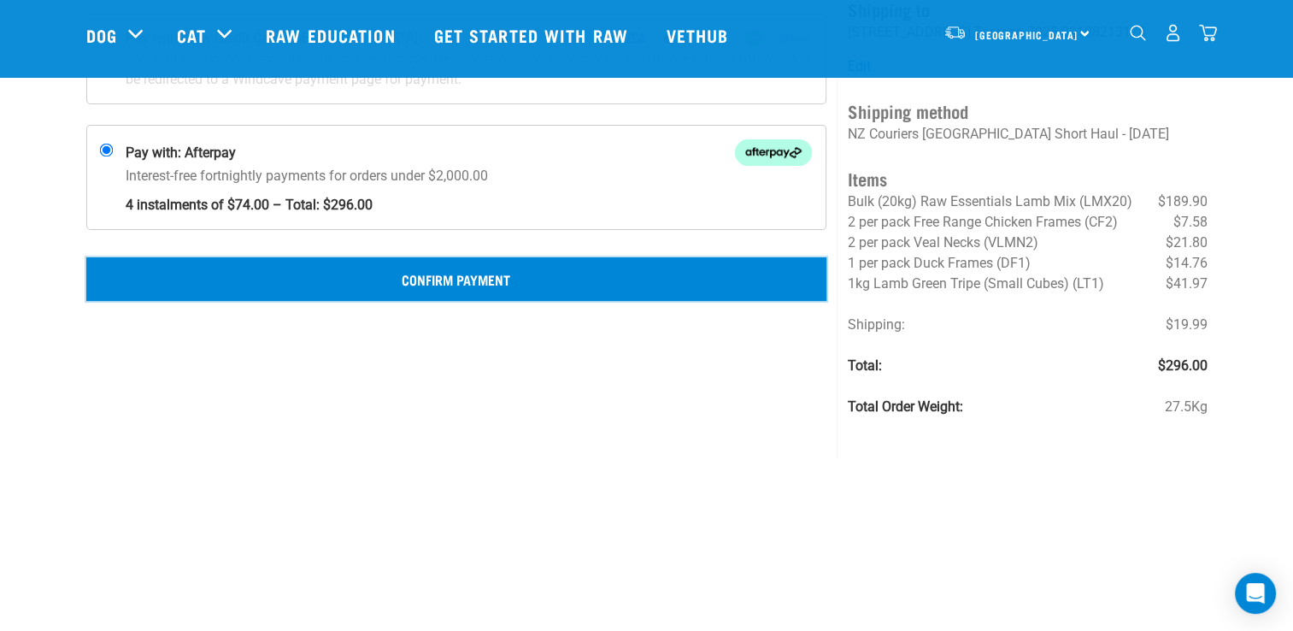
click at [542, 274] on button "Confirm Payment" at bounding box center [456, 278] width 741 height 43
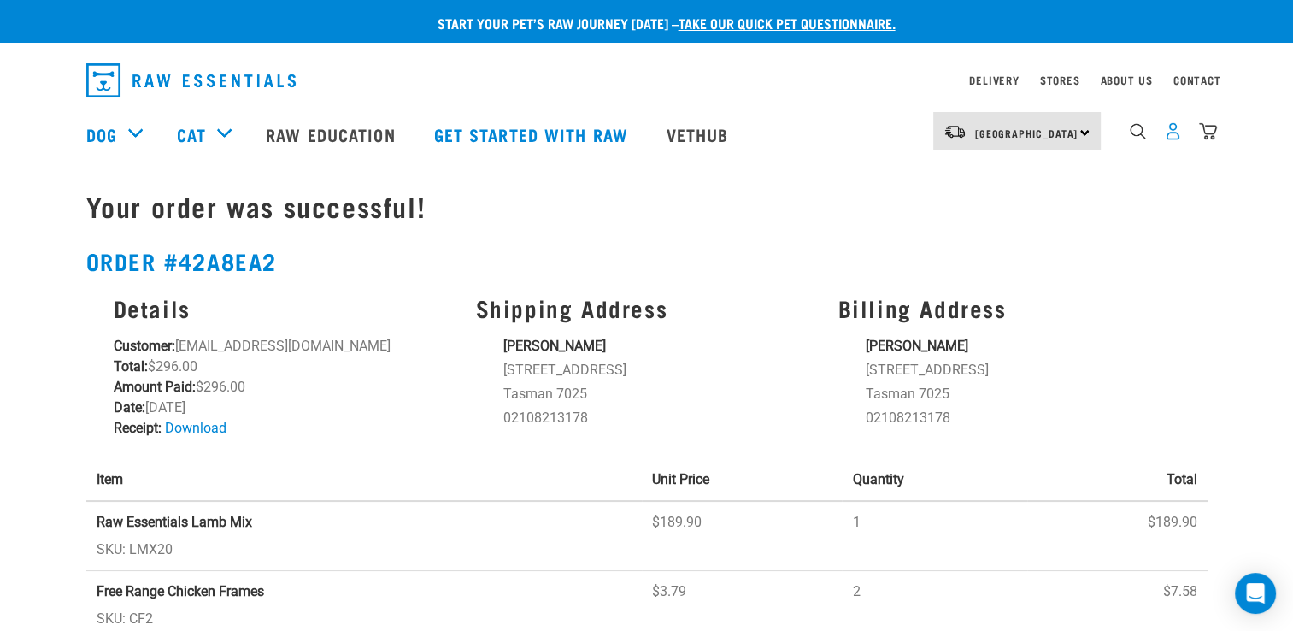
click at [1169, 135] on img "dropdown navigation" at bounding box center [1173, 131] width 18 height 18
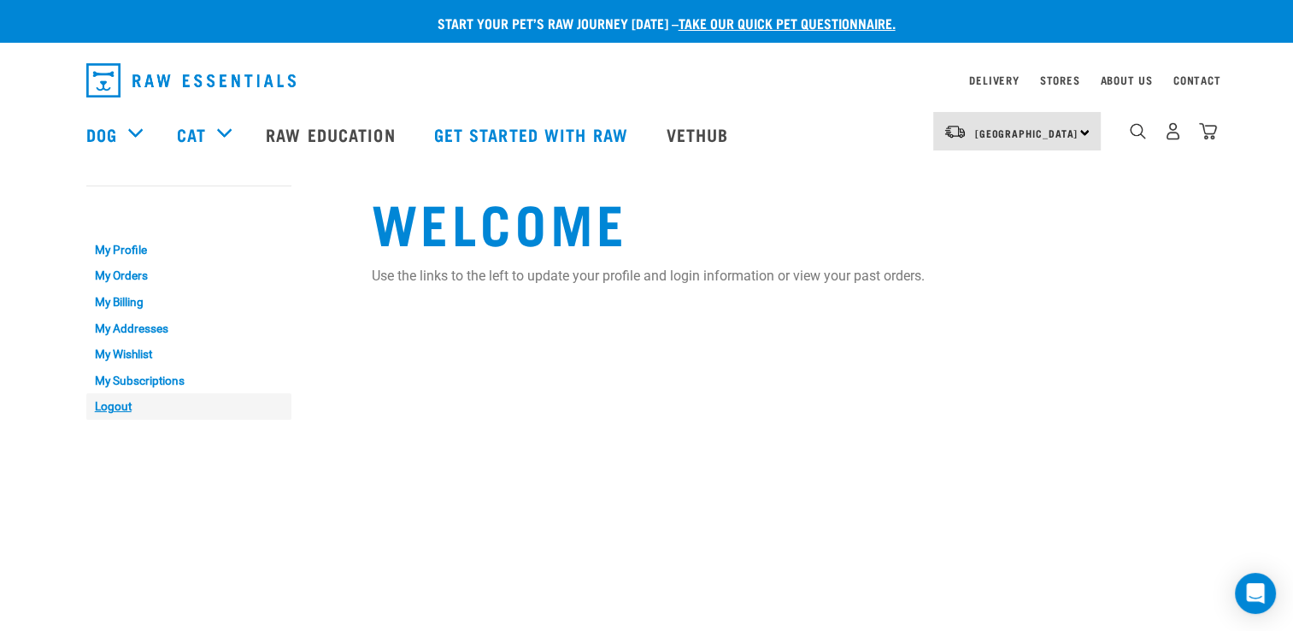
click at [109, 405] on link "Logout" at bounding box center [188, 406] width 205 height 27
